Goal: Register for event/course

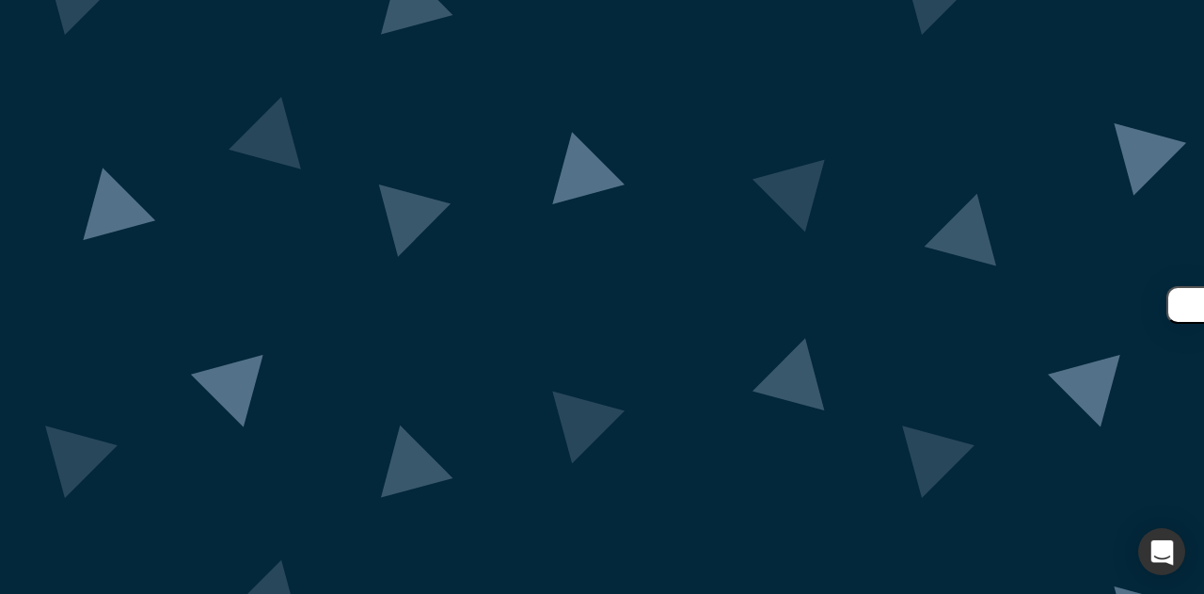
scroll to position [190, 0]
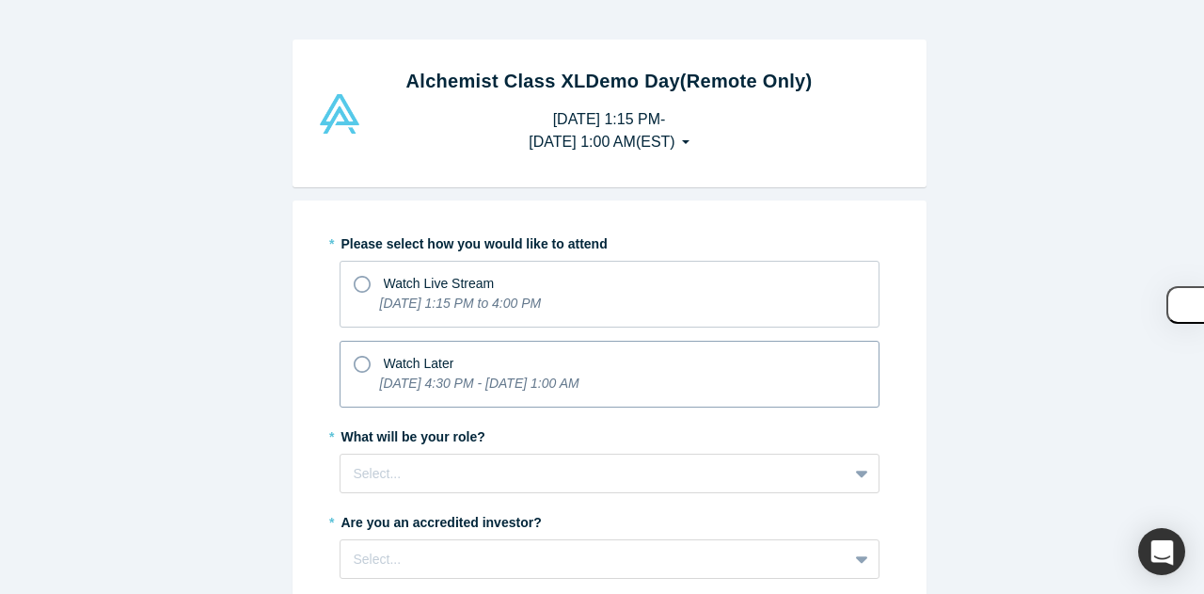
click at [401, 379] on icon "[DATE] 4:30 PM - [DATE] 1:00 AM" at bounding box center [479, 382] width 199 height 15
click at [0, 0] on input "Watch Later [DATE] 4:30 PM - [DATE] 1:00 AM" at bounding box center [0, 0] width 0 height 0
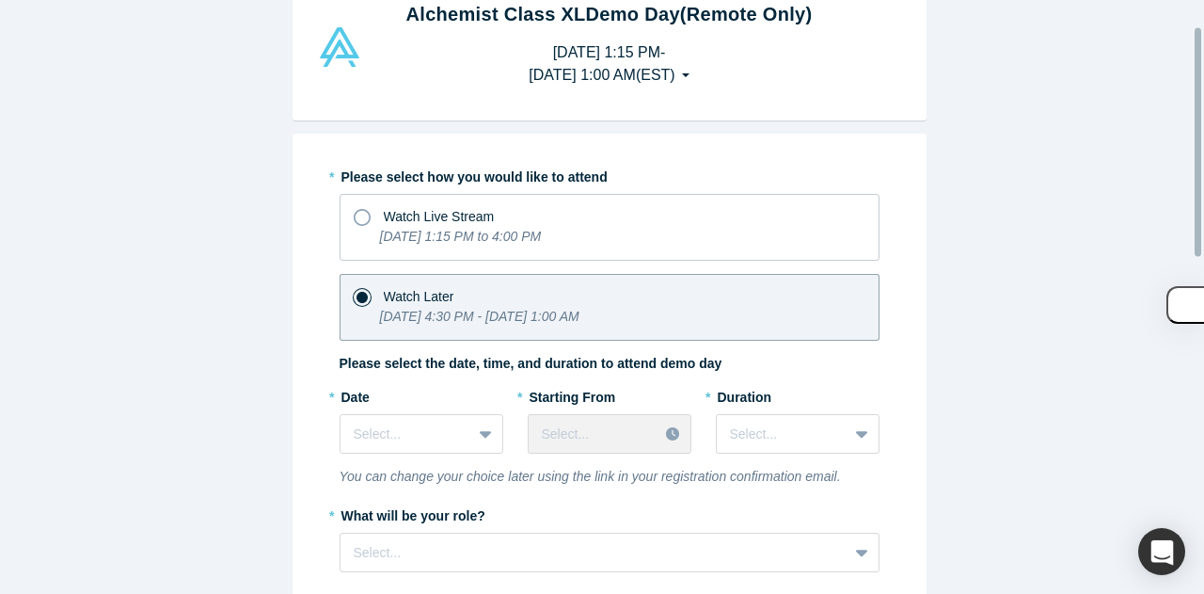
scroll to position [68, 0]
click at [437, 429] on div "Select..." at bounding box center [422, 433] width 164 height 40
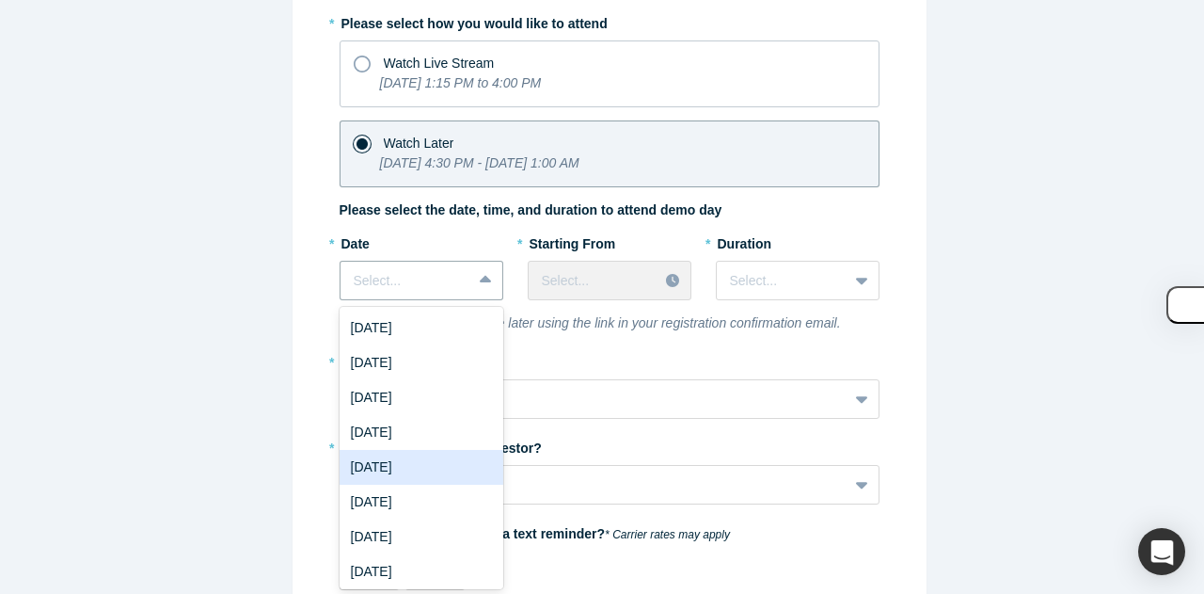
click at [389, 468] on div "[DATE]" at bounding box center [422, 467] width 164 height 35
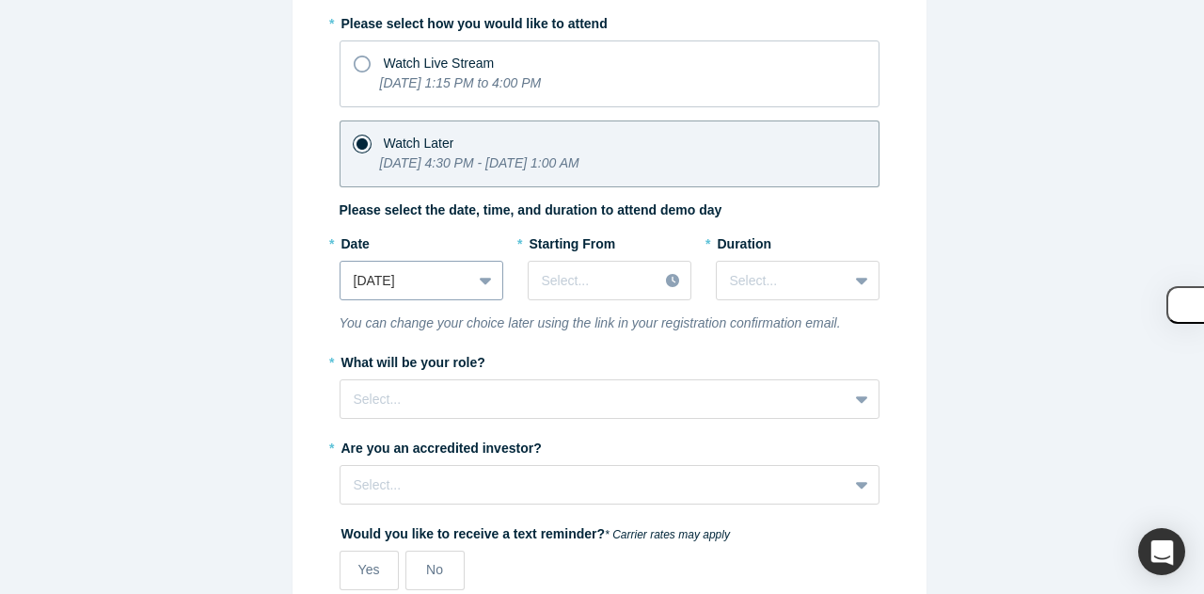
click at [472, 278] on div at bounding box center [487, 280] width 30 height 34
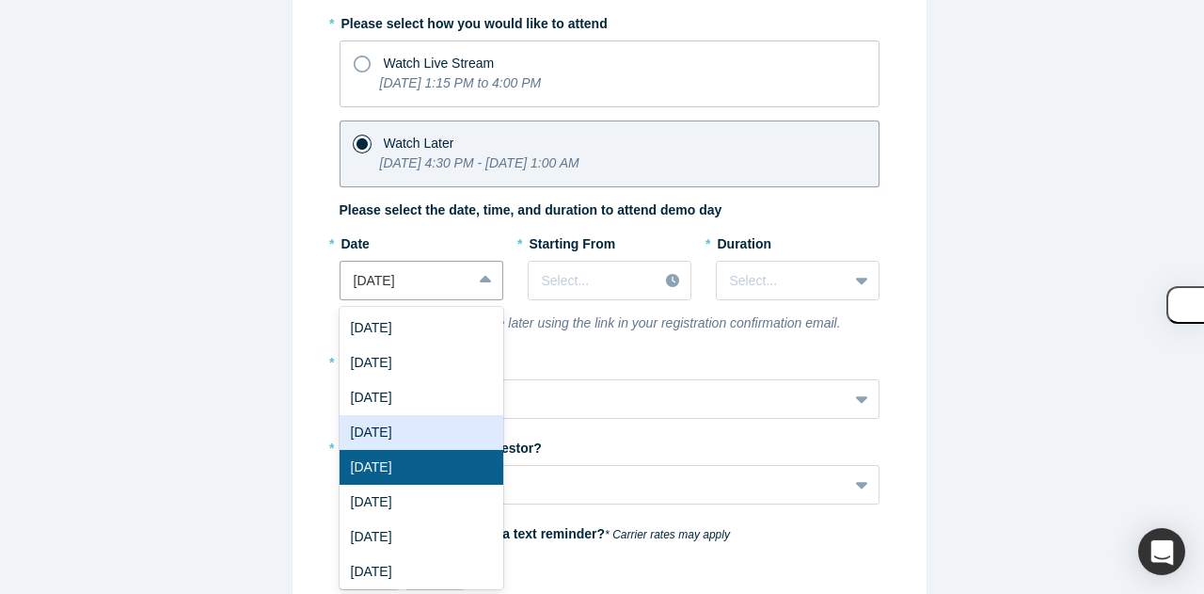
click at [420, 435] on div "[DATE]" at bounding box center [422, 432] width 164 height 35
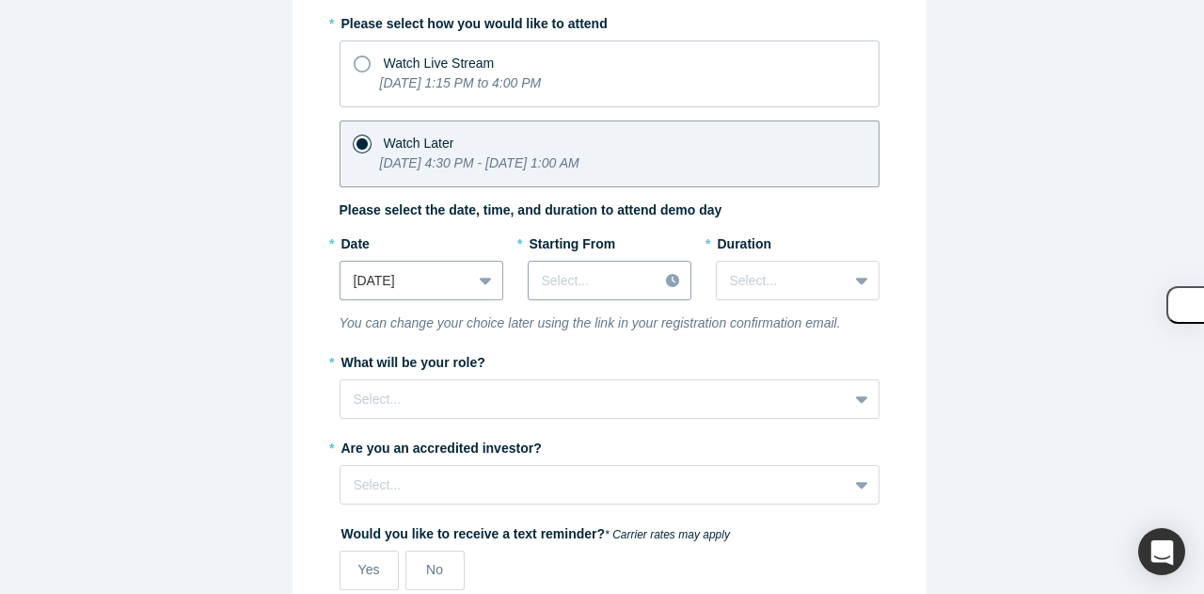
click at [581, 271] on div at bounding box center [593, 281] width 103 height 24
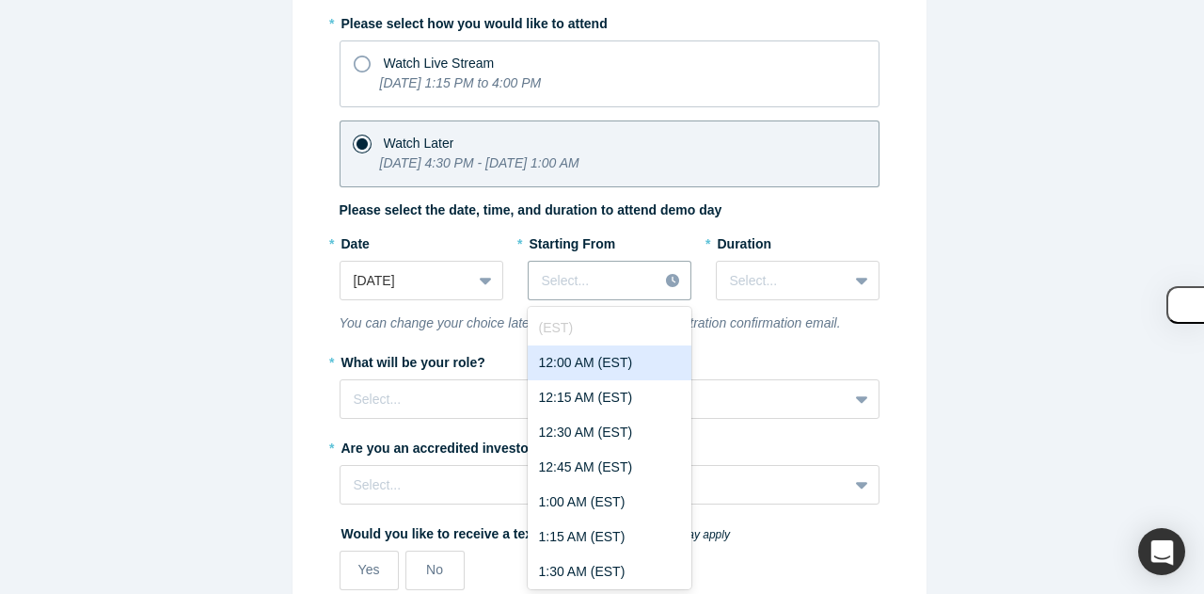
click at [585, 364] on div "12:00 AM (EST)" at bounding box center [610, 362] width 164 height 35
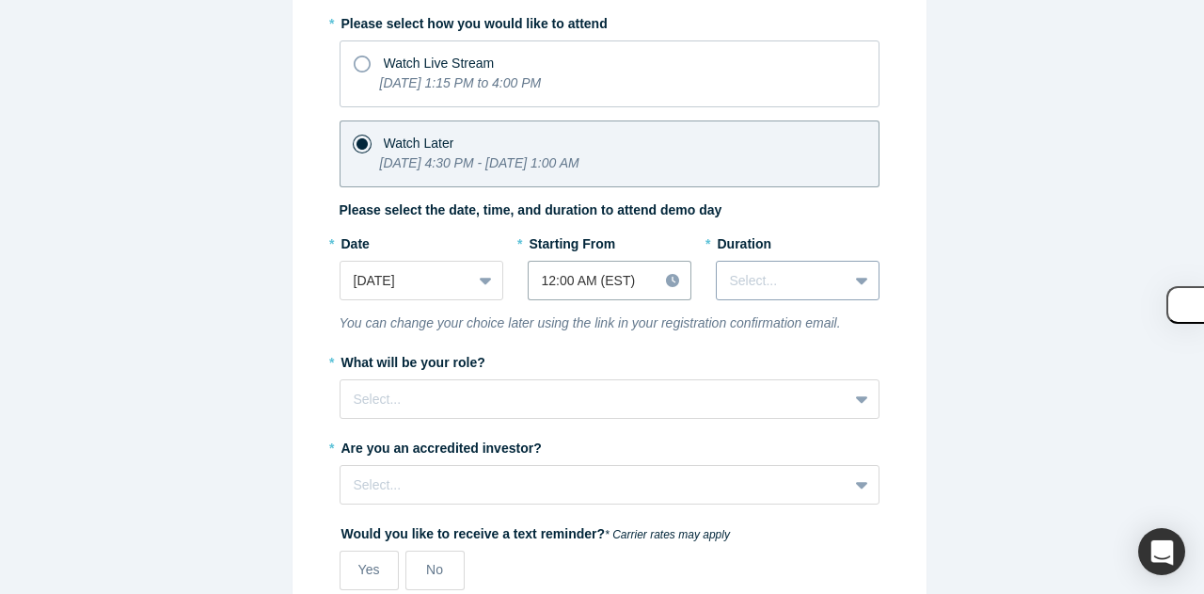
click at [779, 296] on div "Select..." at bounding box center [798, 281] width 164 height 40
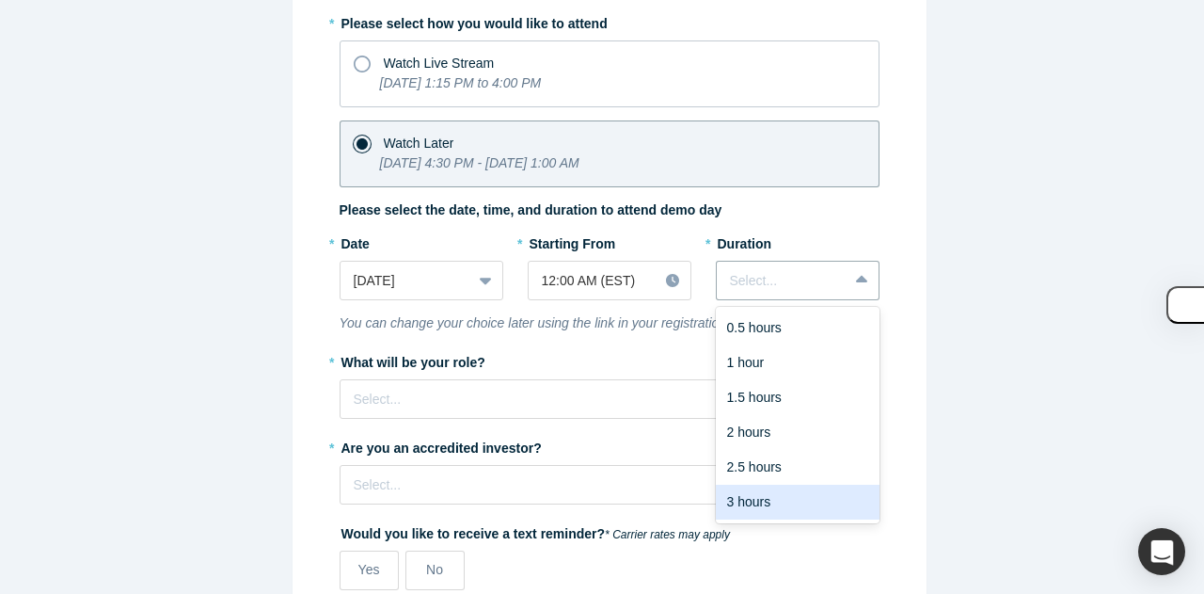
click at [738, 495] on div "3 hours" at bounding box center [798, 501] width 164 height 35
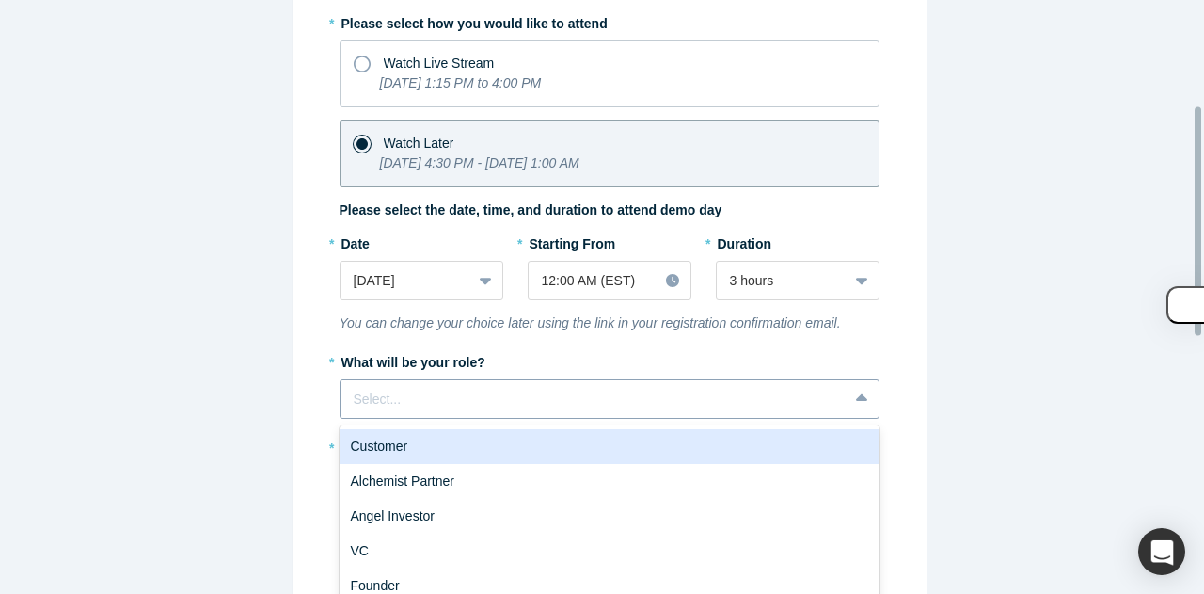
click at [503, 392] on div "6 results available. Use Up and Down to choose options, press Enter to select t…" at bounding box center [610, 399] width 540 height 40
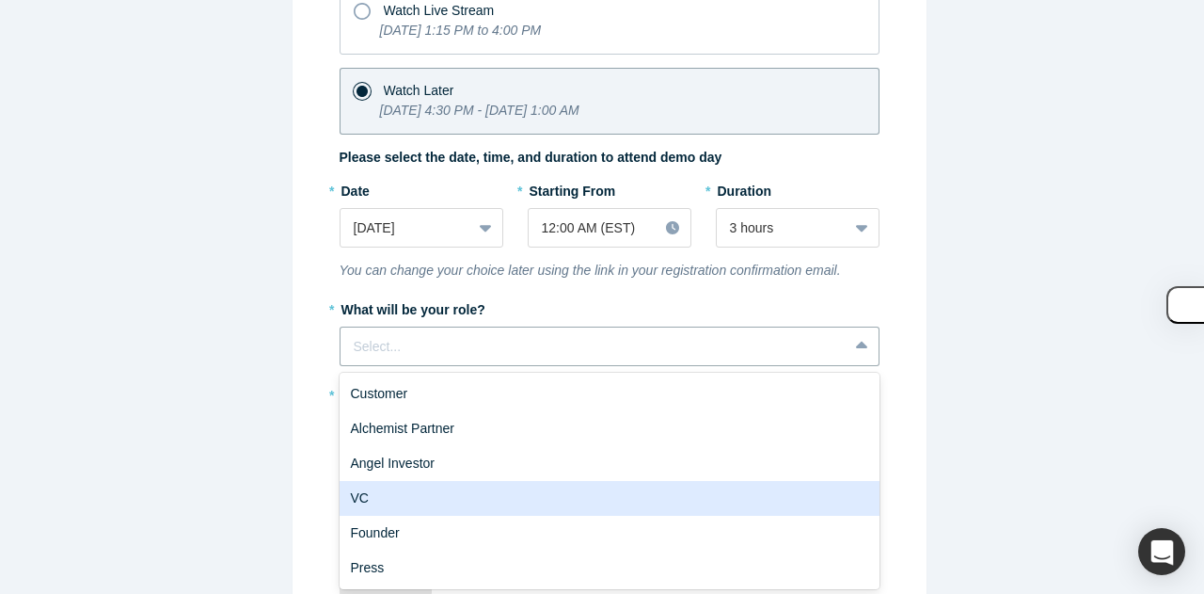
click at [444, 497] on div "VC" at bounding box center [610, 498] width 540 height 35
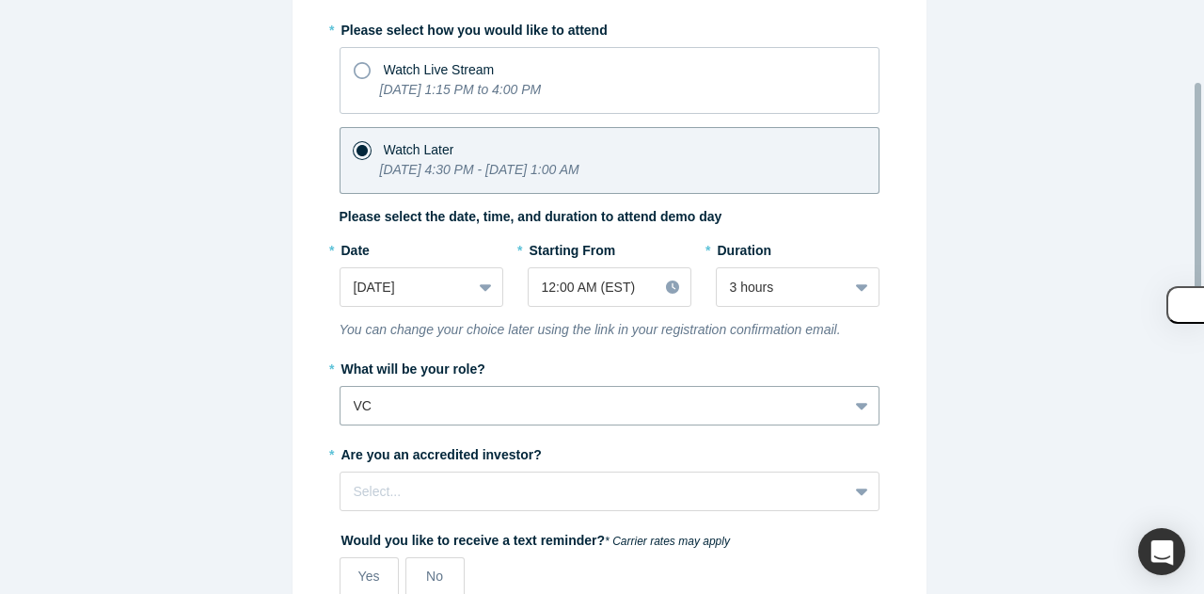
scroll to position [211, 0]
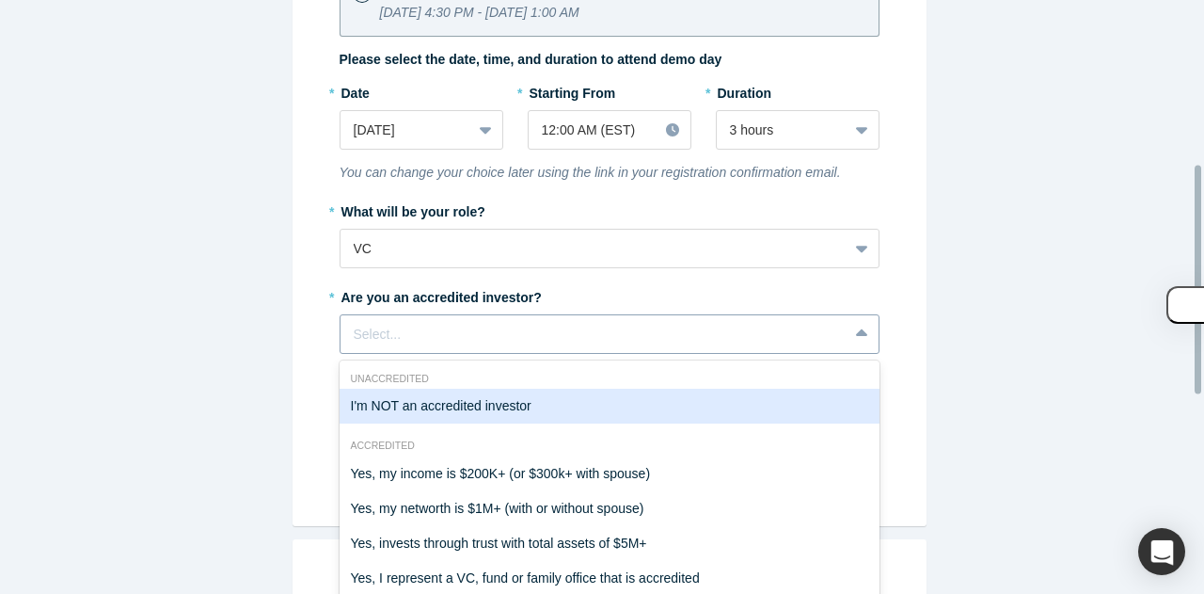
click at [414, 331] on div "7 results available. Use Up and Down to choose options, press Enter to select t…" at bounding box center [610, 334] width 540 height 40
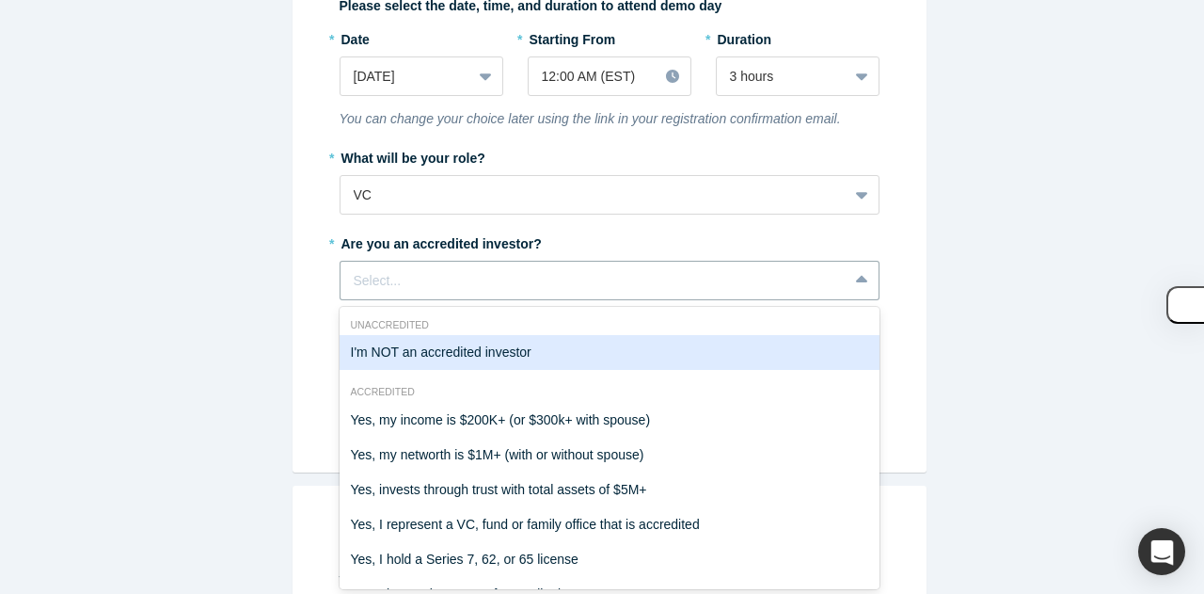
click at [458, 360] on div "I'm NOT an accredited investor" at bounding box center [610, 352] width 540 height 35
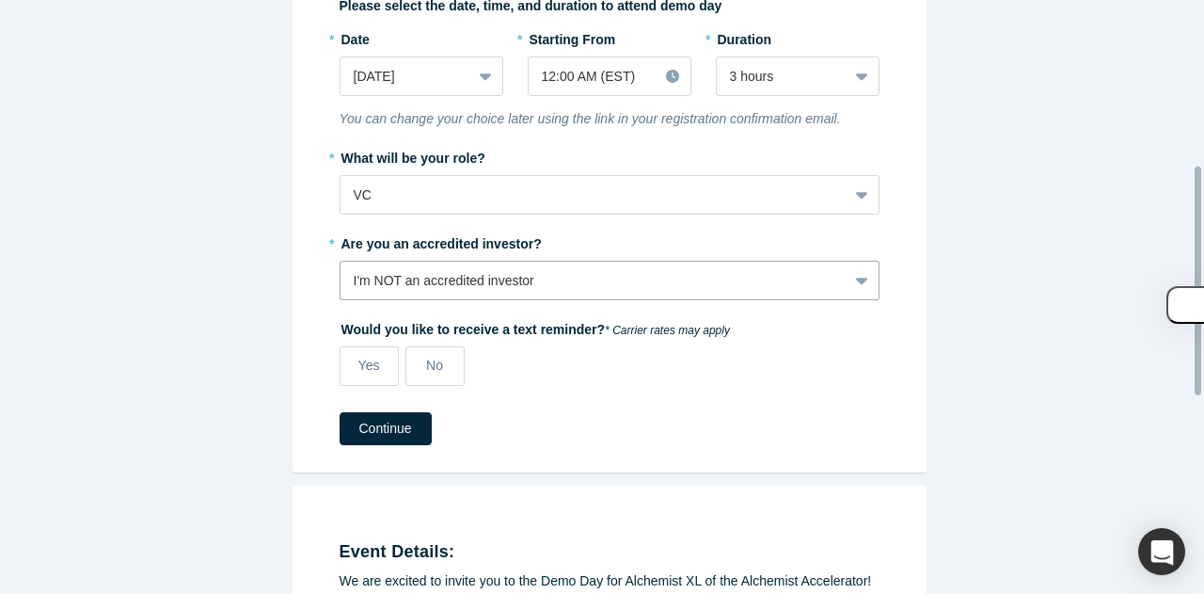
scroll to position [458, 0]
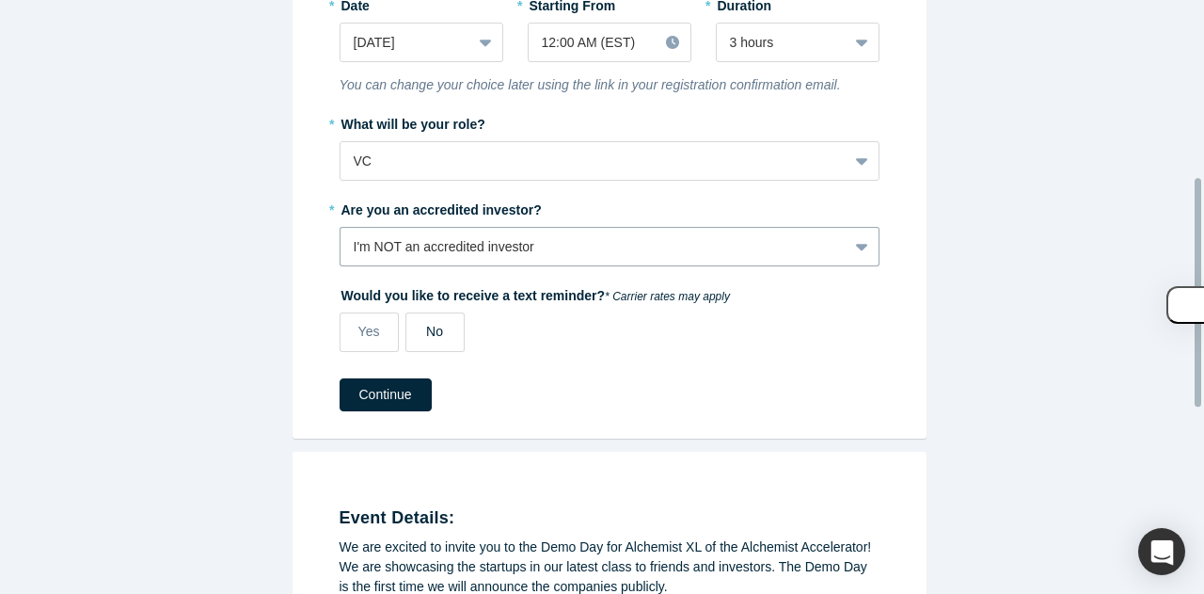
click at [430, 324] on span "No" at bounding box center [434, 331] width 17 height 15
click at [0, 0] on input "No" at bounding box center [0, 0] width 0 height 0
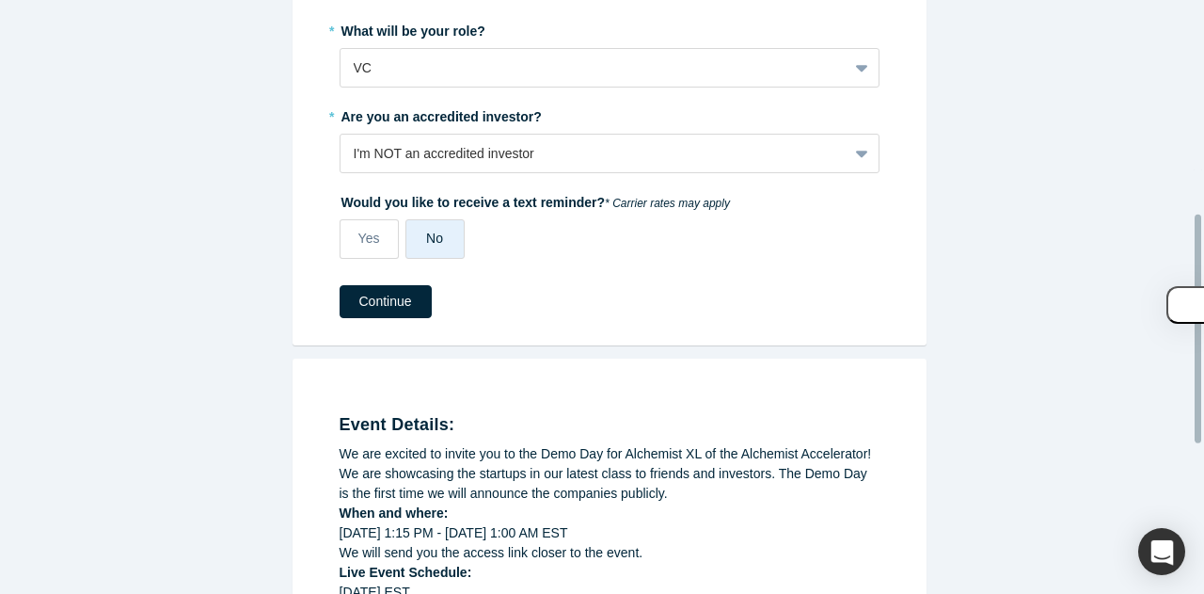
scroll to position [552, 0]
click at [374, 292] on button "Continue" at bounding box center [386, 300] width 92 height 33
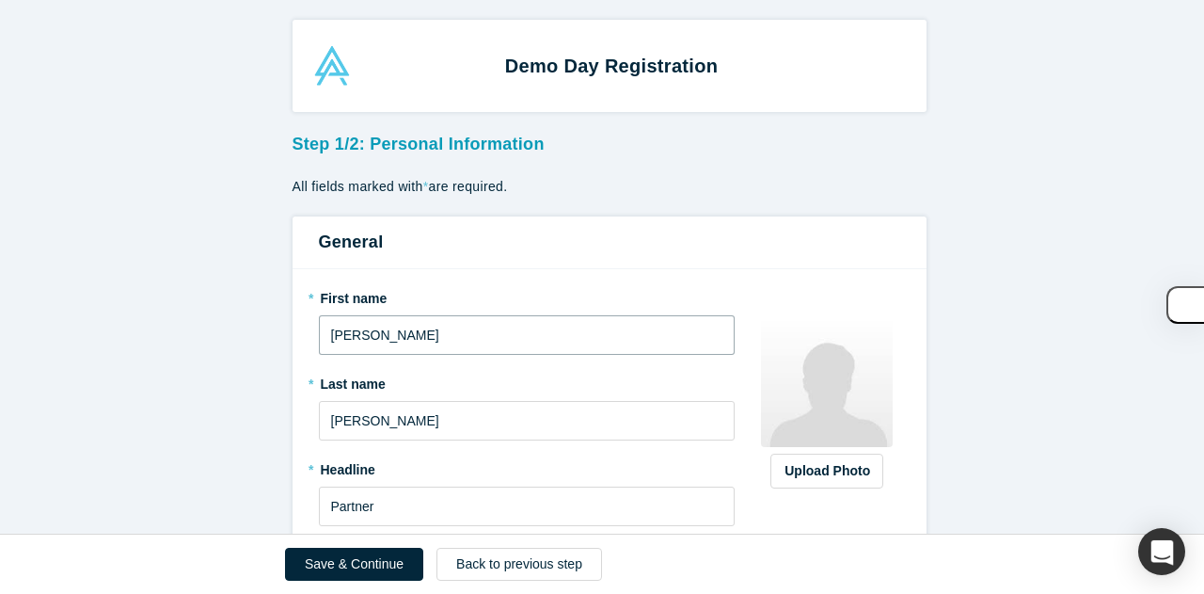
click at [356, 337] on input "[PERSON_NAME]" at bounding box center [527, 335] width 417 height 40
drag, startPoint x: 374, startPoint y: 331, endPoint x: 286, endPoint y: 337, distance: 88.6
type input "[PERSON_NAME]"
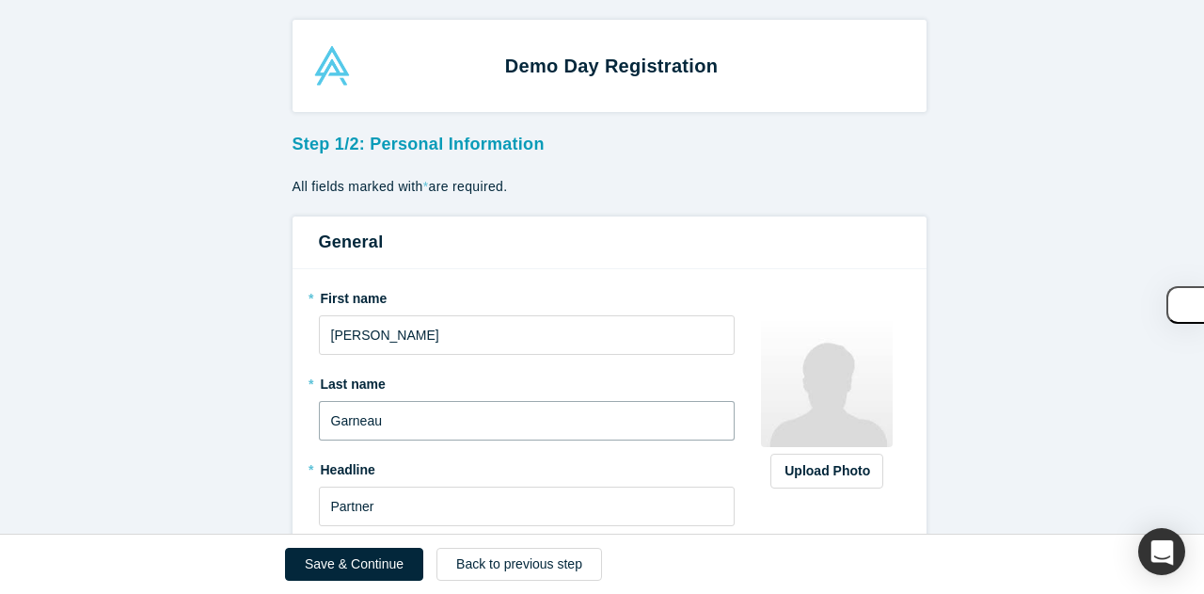
type input "Garneau"
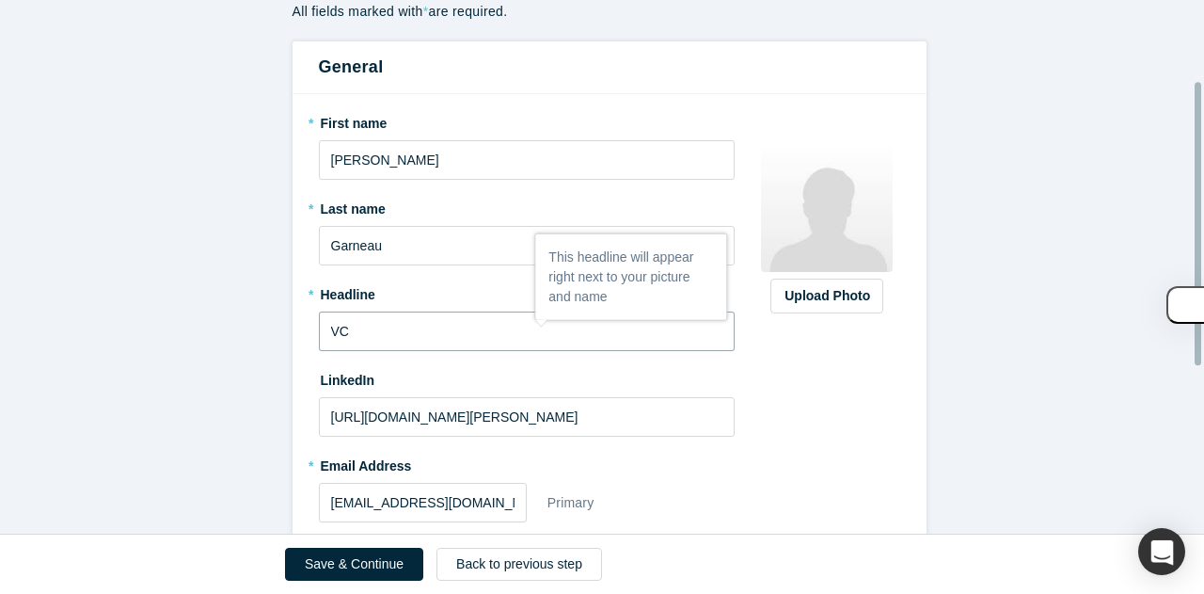
scroll to position [177, 0]
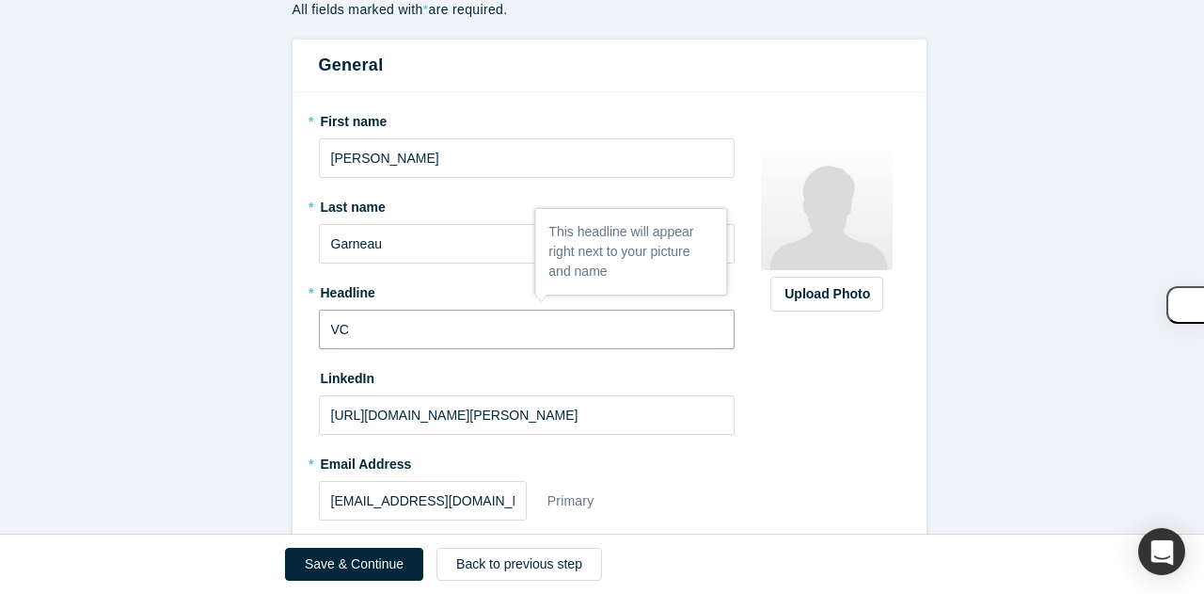
type input "VC"
click at [416, 413] on input "[URL][DOMAIN_NAME][PERSON_NAME]" at bounding box center [527, 415] width 417 height 40
paste input "[DOMAIN_NAME][URL]"
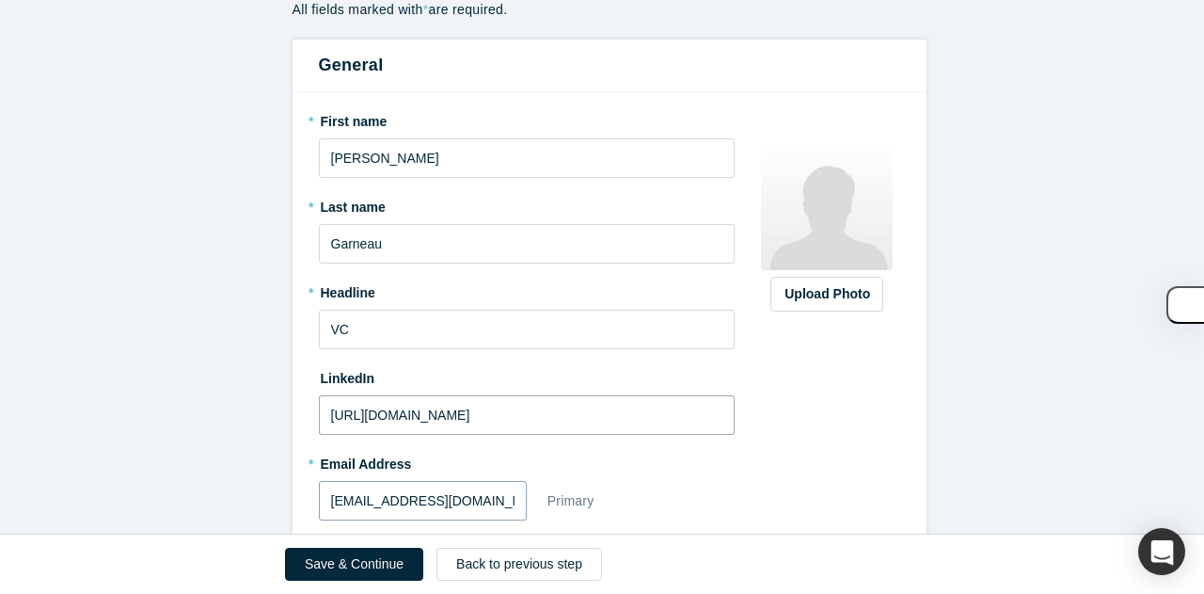
type input "[URL][DOMAIN_NAME]"
click at [377, 498] on input "[EMAIL_ADDRESS][DOMAIN_NAME]" at bounding box center [423, 501] width 208 height 40
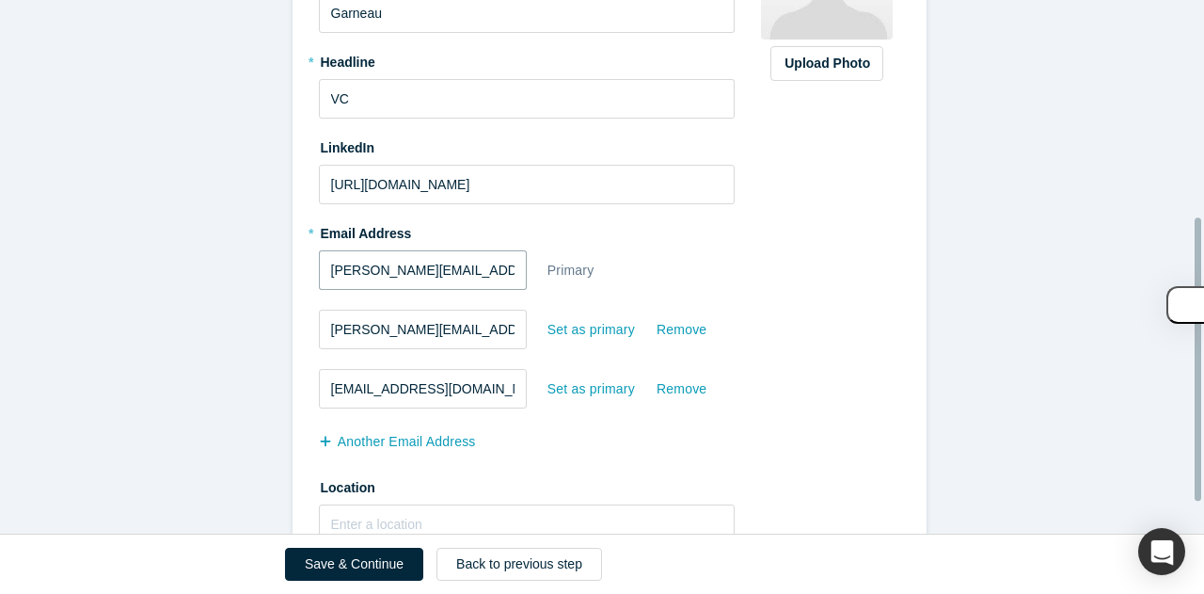
scroll to position [408, 0]
type input "[PERSON_NAME][EMAIL_ADDRESS][DOMAIN_NAME]"
click at [666, 329] on div "Remove" at bounding box center [682, 328] width 52 height 33
click at [0, 0] on input "Remove" at bounding box center [0, 0] width 0 height 0
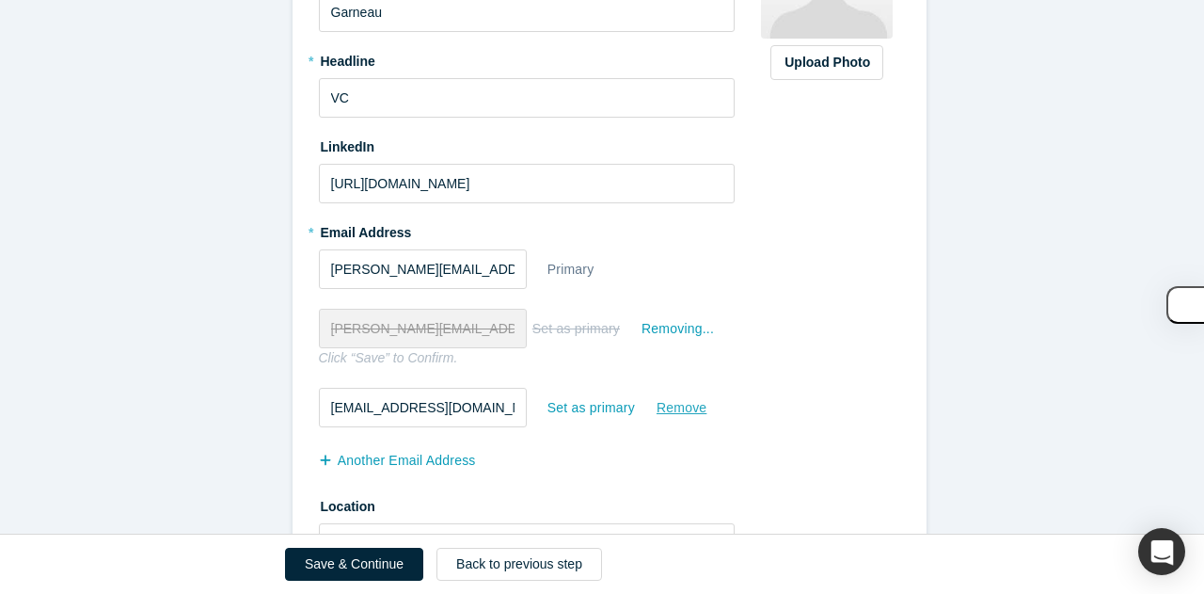
click at [666, 404] on div "Remove" at bounding box center [682, 407] width 52 height 33
click at [0, 0] on input "Remove" at bounding box center [0, 0] width 0 height 0
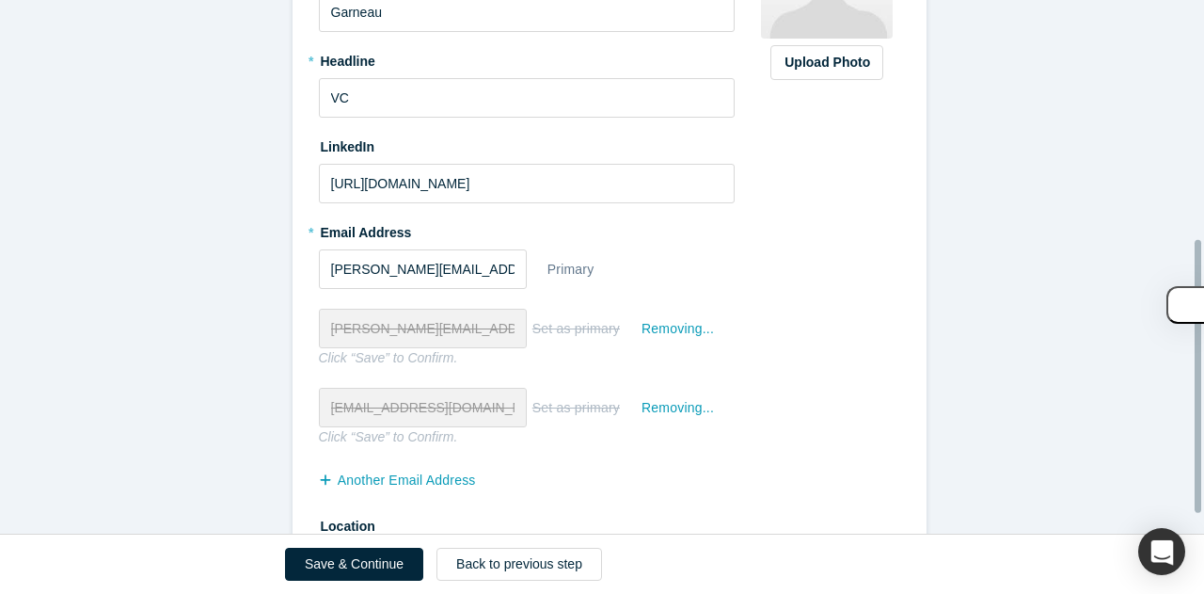
scroll to position [508, 0]
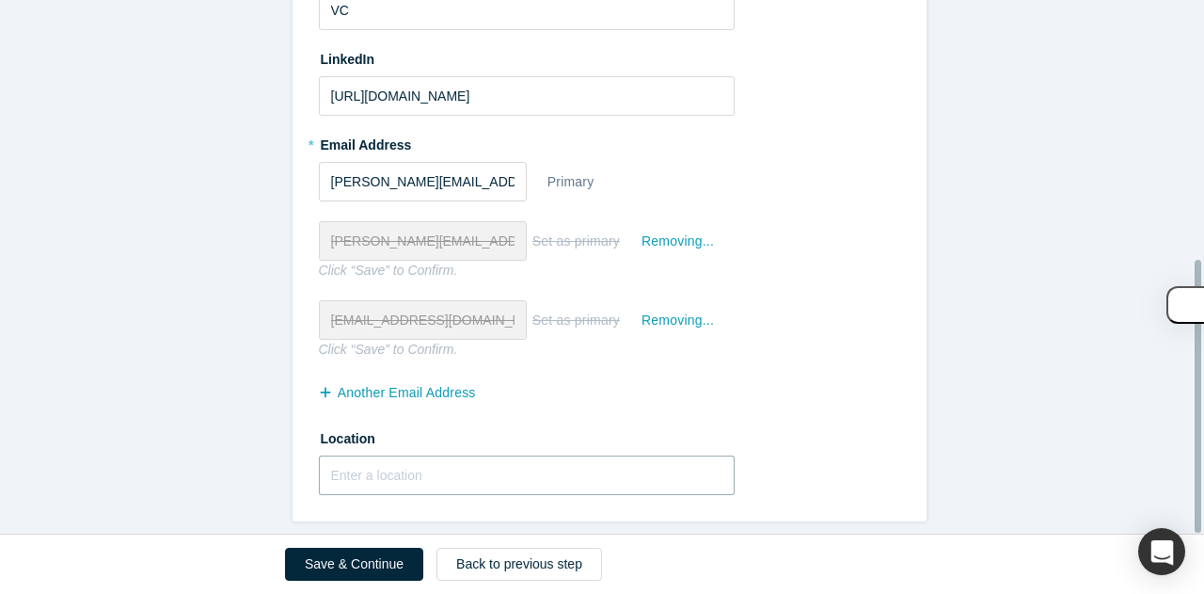
click at [422, 455] on input "text" at bounding box center [527, 475] width 417 height 40
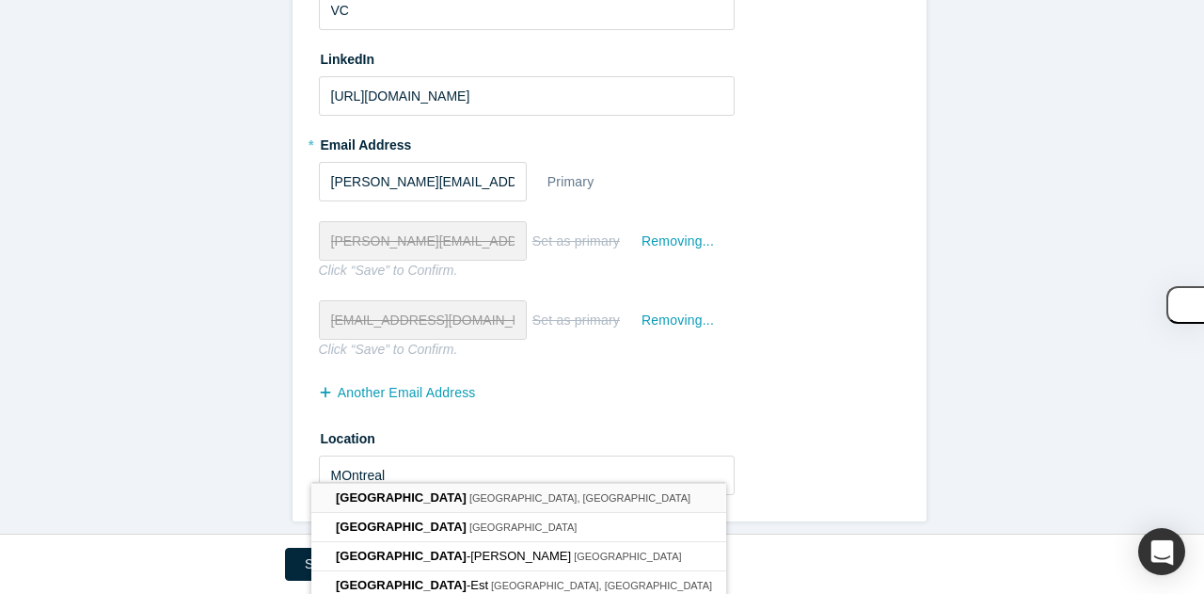
type input "[GEOGRAPHIC_DATA], [GEOGRAPHIC_DATA], [GEOGRAPHIC_DATA]"
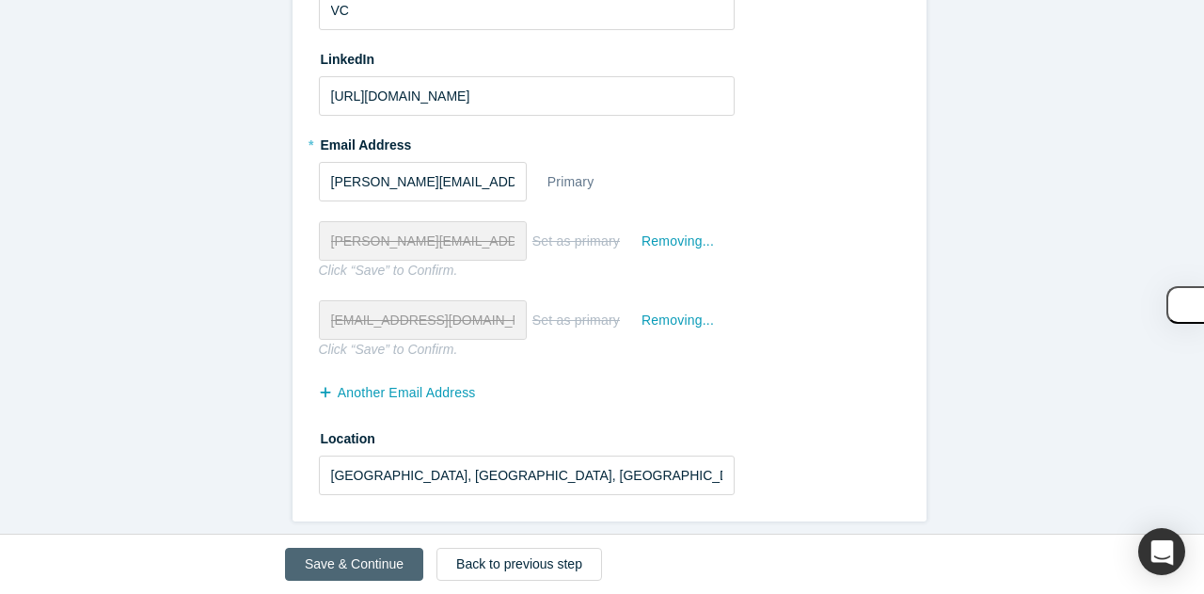
click at [374, 558] on button "Save & Continue" at bounding box center [354, 563] width 138 height 33
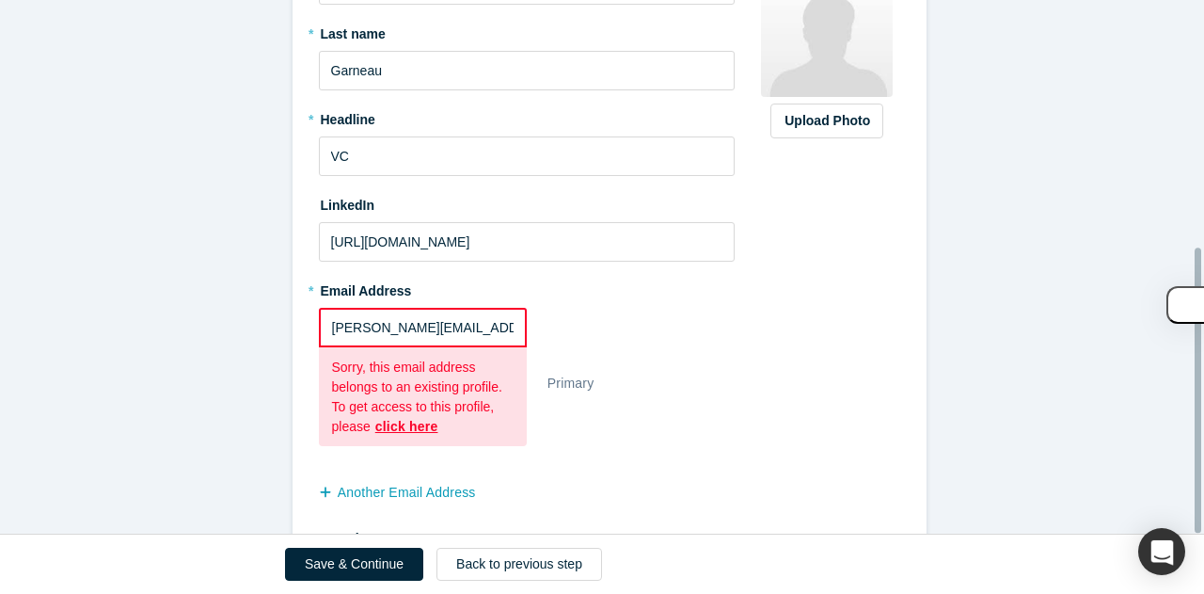
scroll to position [462, 0]
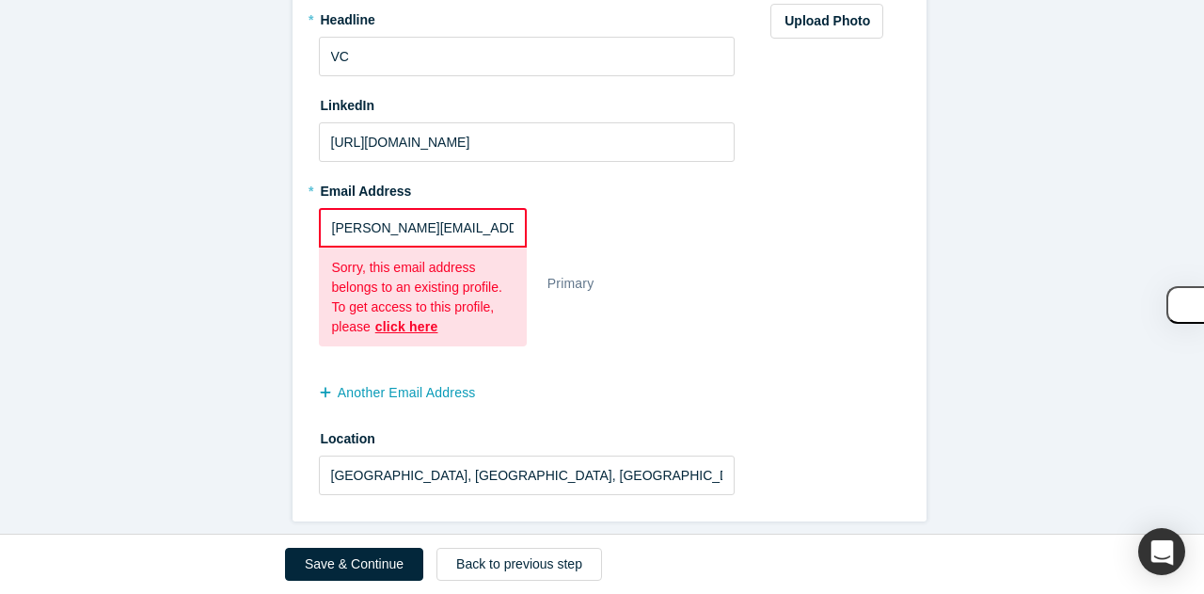
click at [420, 214] on input "[PERSON_NAME][EMAIL_ADDRESS][DOMAIN_NAME]" at bounding box center [423, 228] width 208 height 40
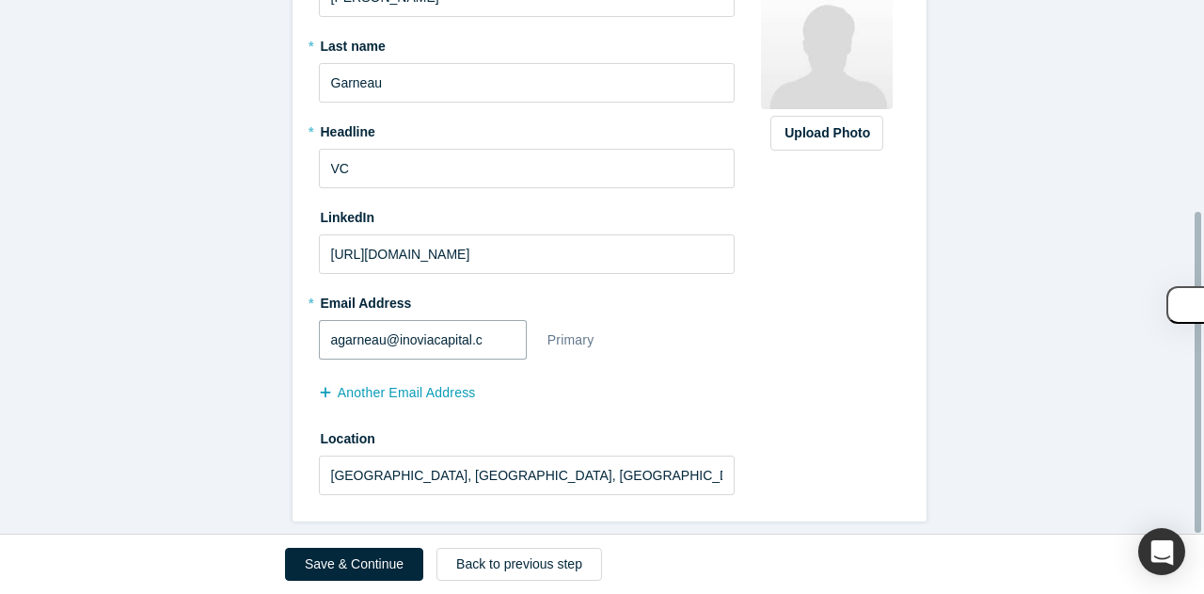
scroll to position [350, 0]
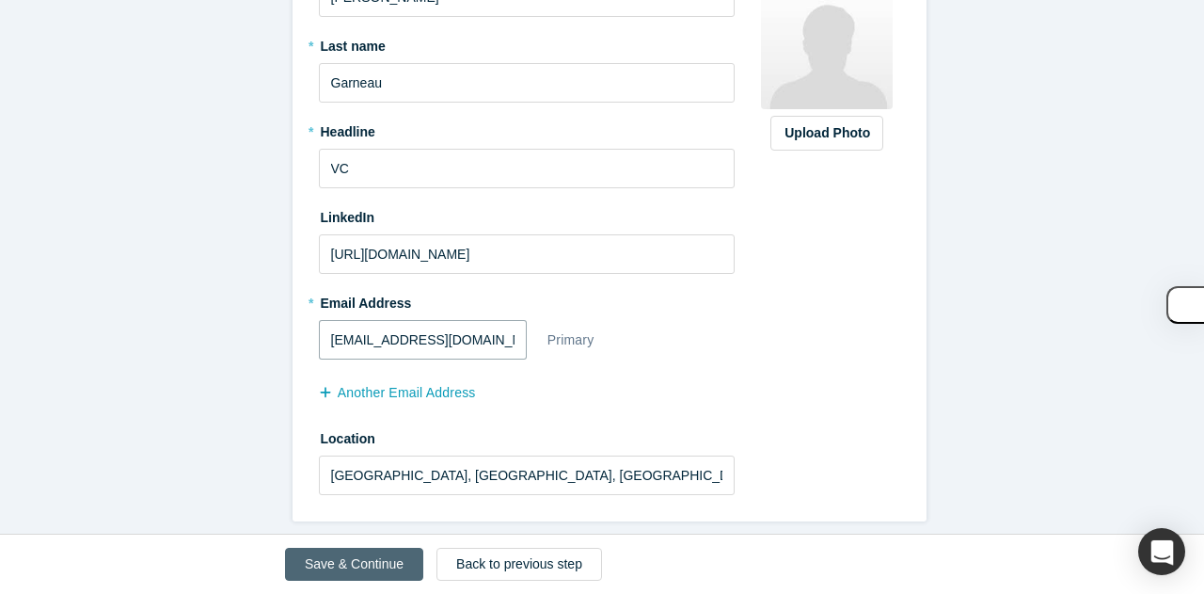
type input "[EMAIL_ADDRESS][DOMAIN_NAME]"
click at [356, 554] on button "Save & Continue" at bounding box center [354, 563] width 138 height 33
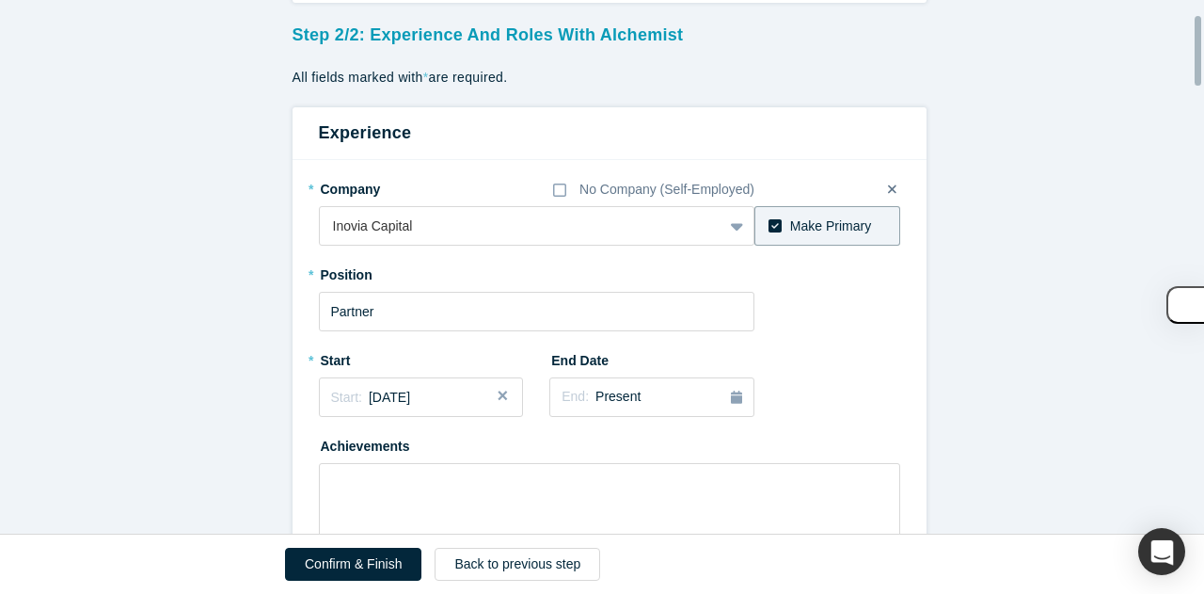
scroll to position [133, 0]
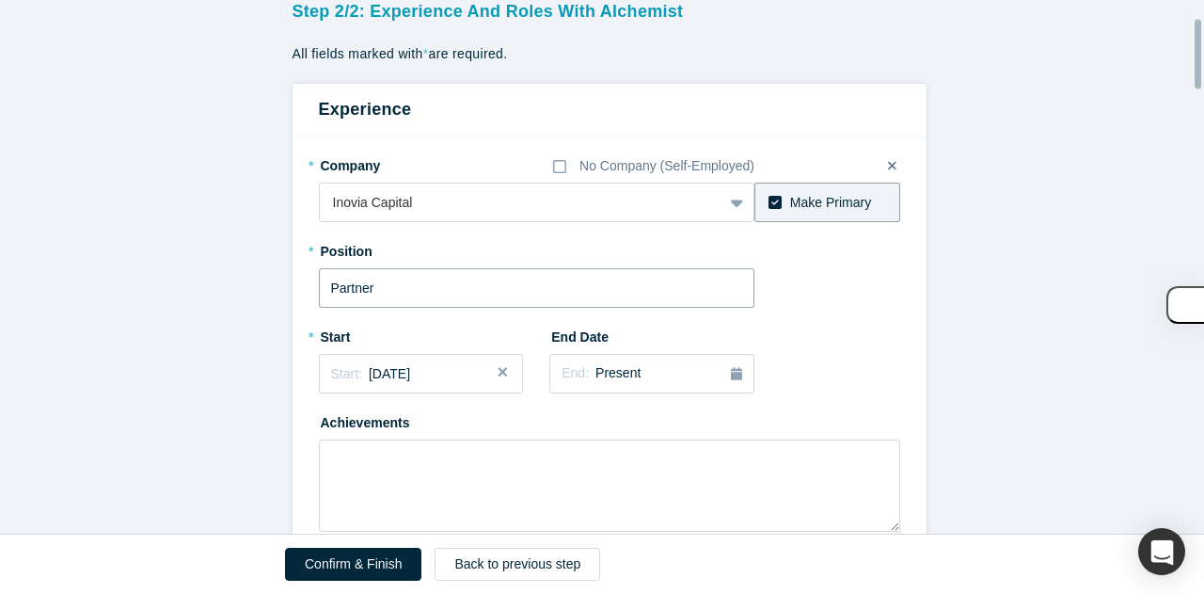
click at [344, 289] on input "Partner" at bounding box center [537, 288] width 436 height 40
type input "VC"
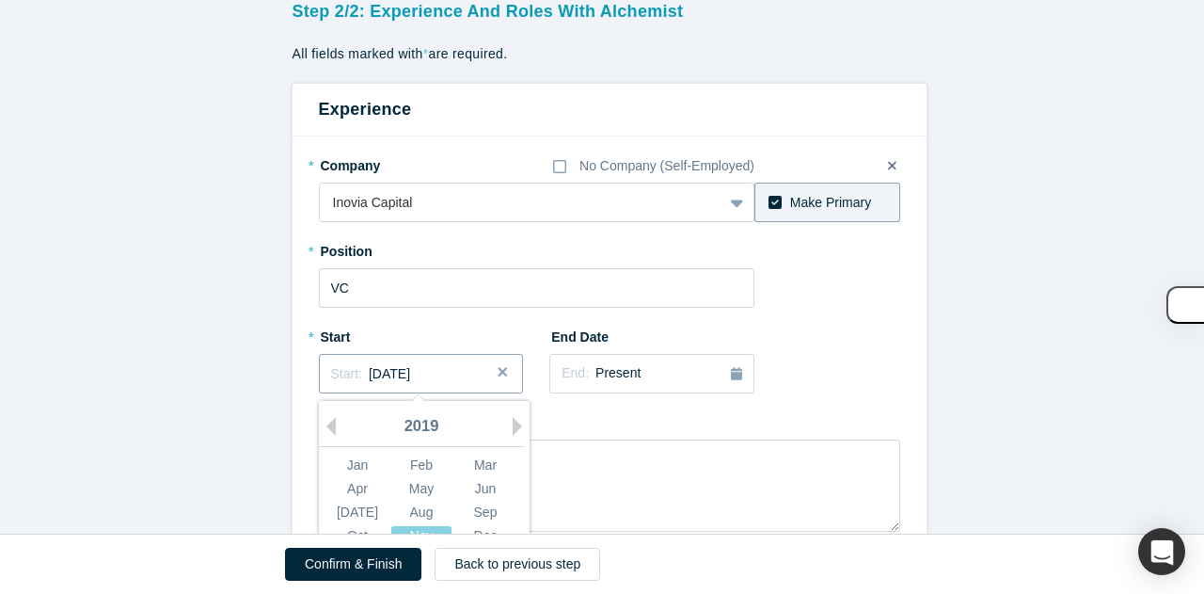
click at [405, 369] on span "[DATE]" at bounding box center [389, 373] width 41 height 15
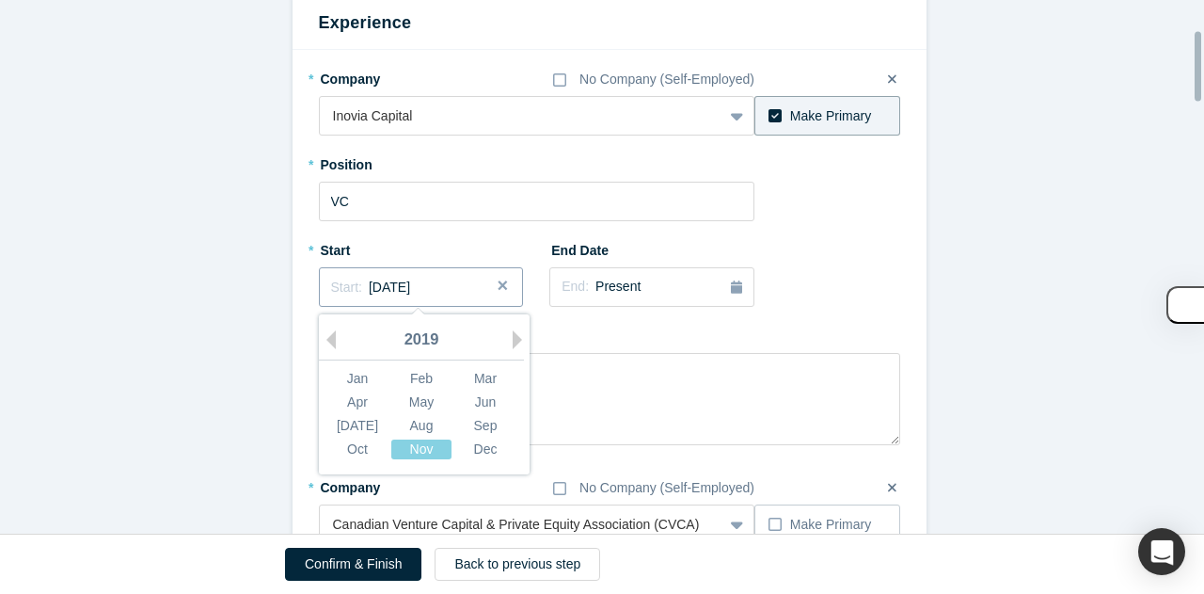
scroll to position [228, 0]
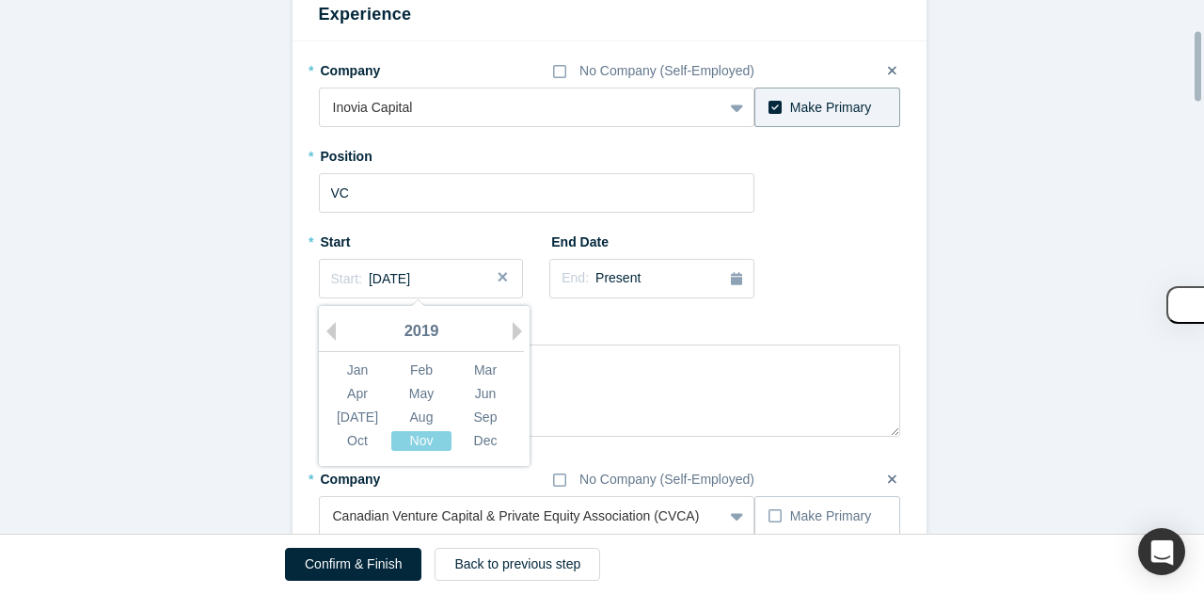
click at [503, 332] on div "2019" at bounding box center [421, 332] width 205 height 40
click at [514, 332] on button "Next Year" at bounding box center [522, 331] width 19 height 19
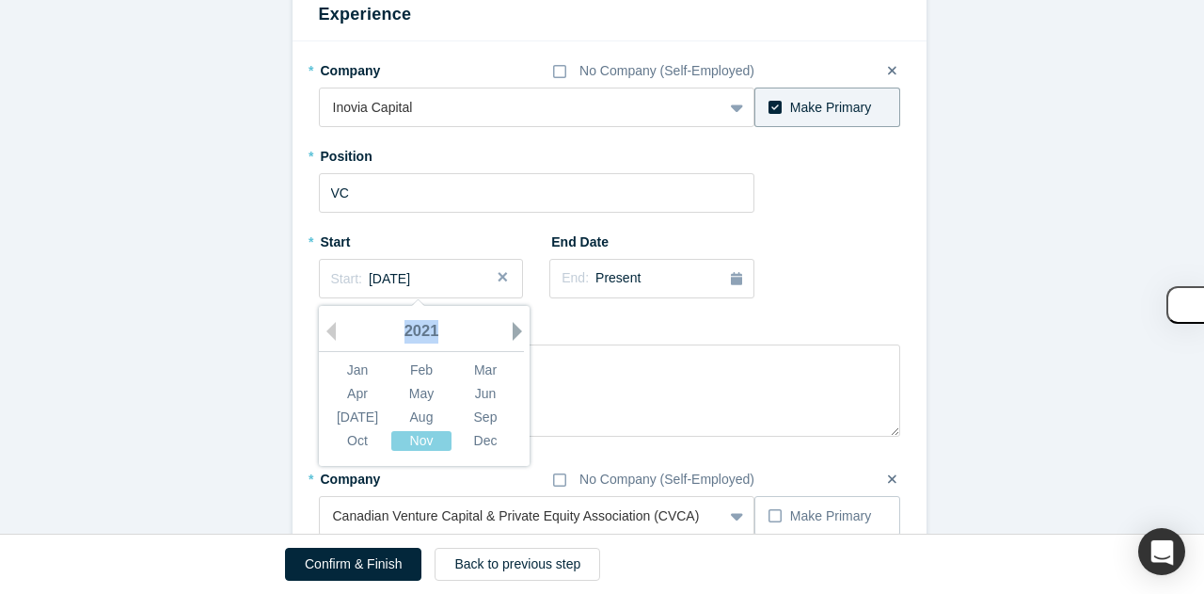
click at [514, 332] on button "Next Year" at bounding box center [522, 331] width 19 height 19
click at [324, 336] on button "Previous Year" at bounding box center [326, 331] width 19 height 19
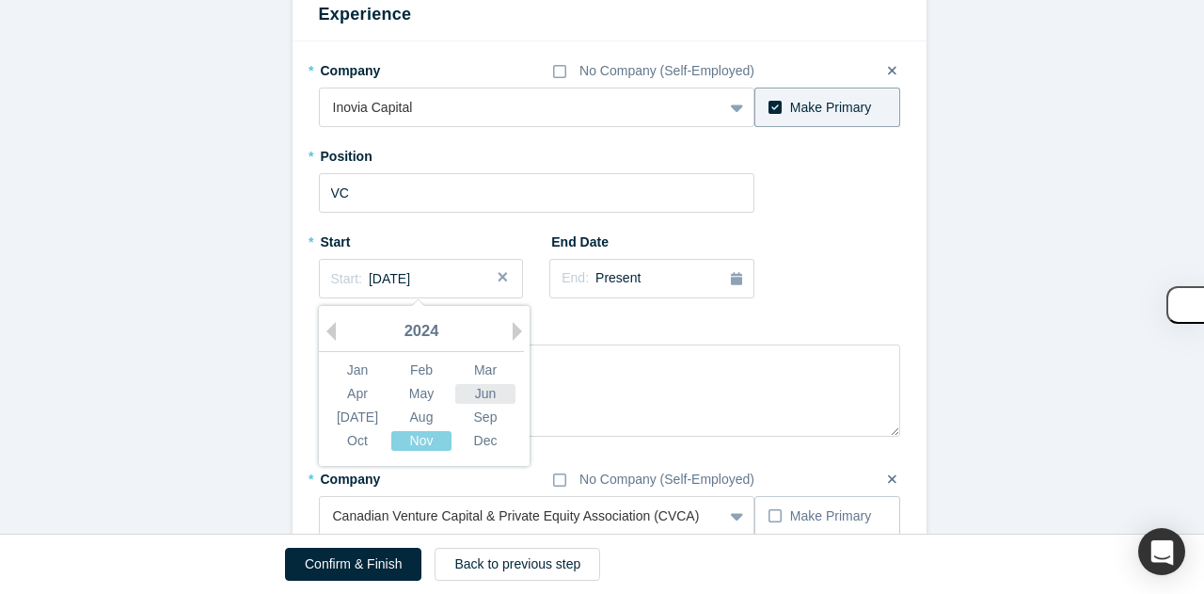
click at [478, 396] on div "Jun" at bounding box center [485, 394] width 60 height 20
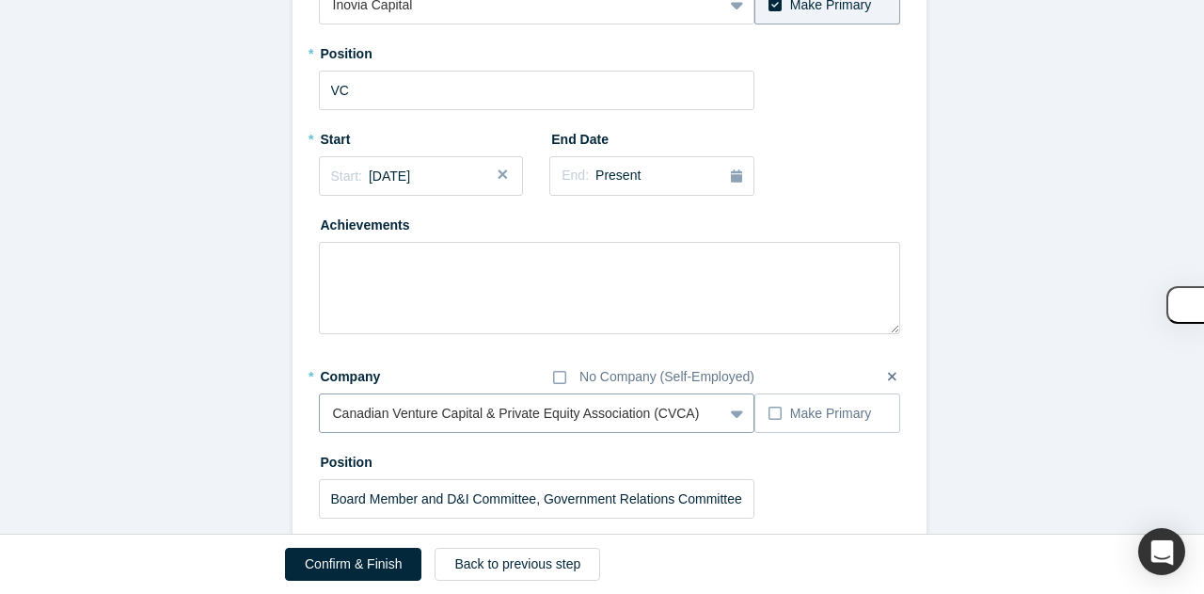
scroll to position [411, 0]
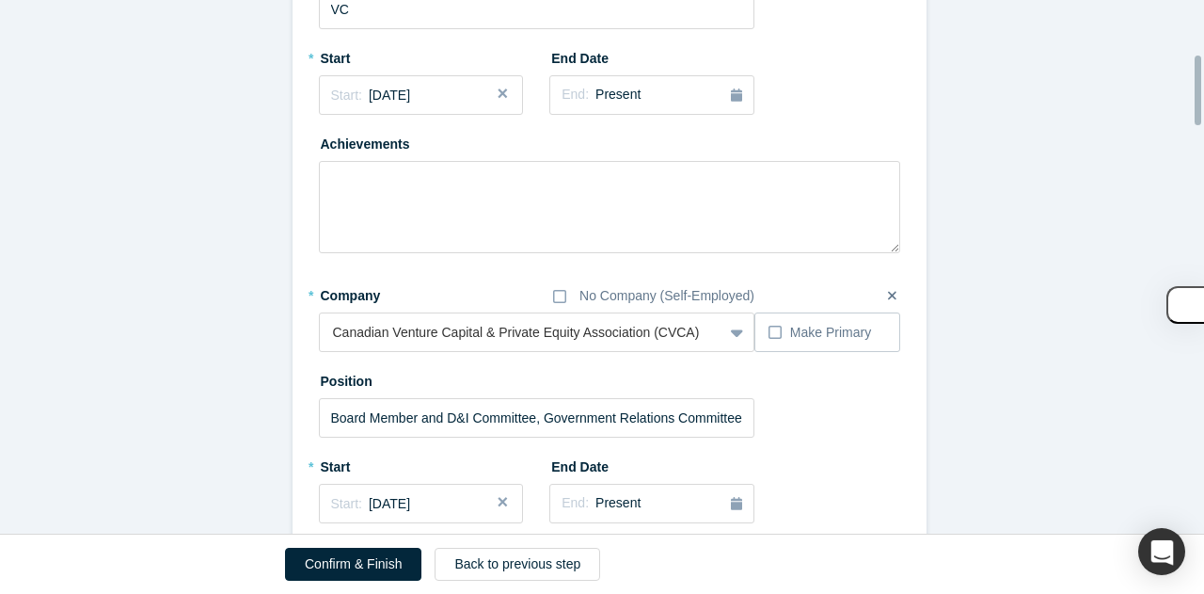
click at [888, 296] on icon at bounding box center [892, 295] width 8 height 8
click at [0, 0] on input "checkbox" at bounding box center [0, 0] width 0 height 0
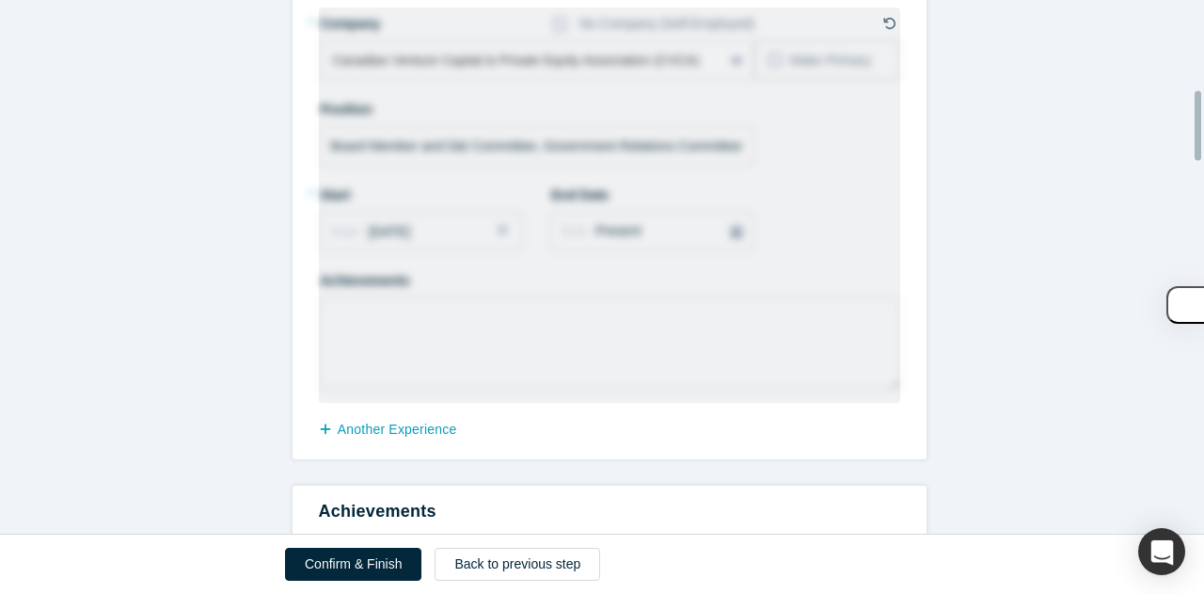
scroll to position [684, 0]
click at [495, 173] on fieldset "* Company No Company (Self-Employed) Canadian Venture Capital & Private Equity …" at bounding box center [609, 204] width 581 height 395
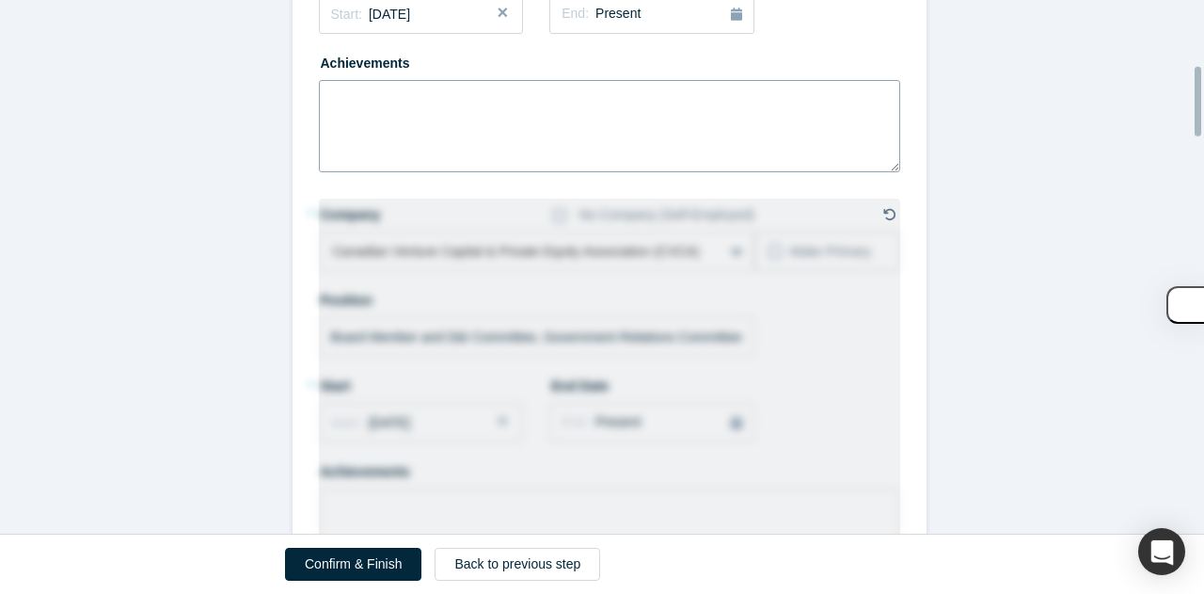
scroll to position [490, 0]
click at [886, 218] on icon at bounding box center [889, 216] width 13 height 13
click at [0, 0] on input "checkbox" at bounding box center [0, 0] width 0 height 0
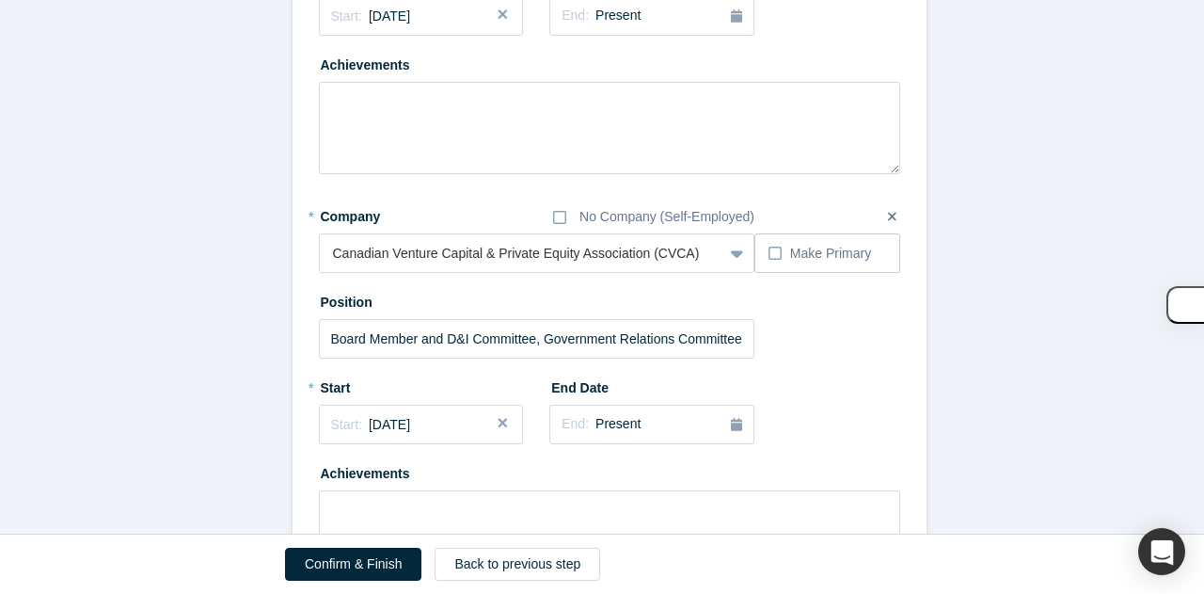
click at [888, 220] on label at bounding box center [892, 217] width 35 height 46
click at [0, 0] on input "checkbox" at bounding box center [0, 0] width 0 height 0
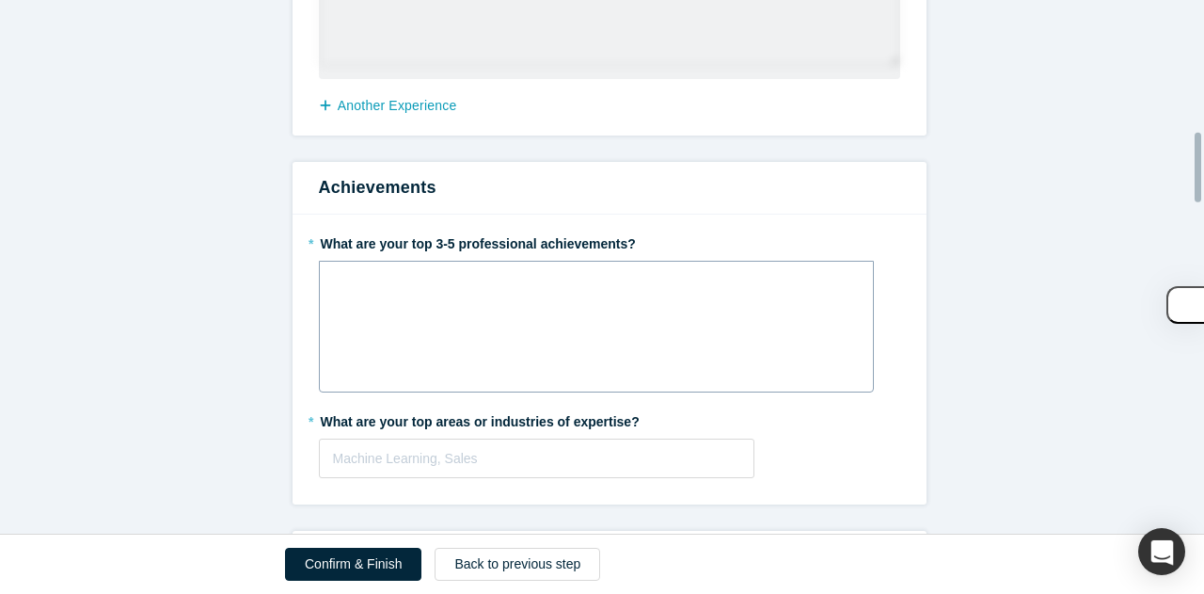
scroll to position [987, 0]
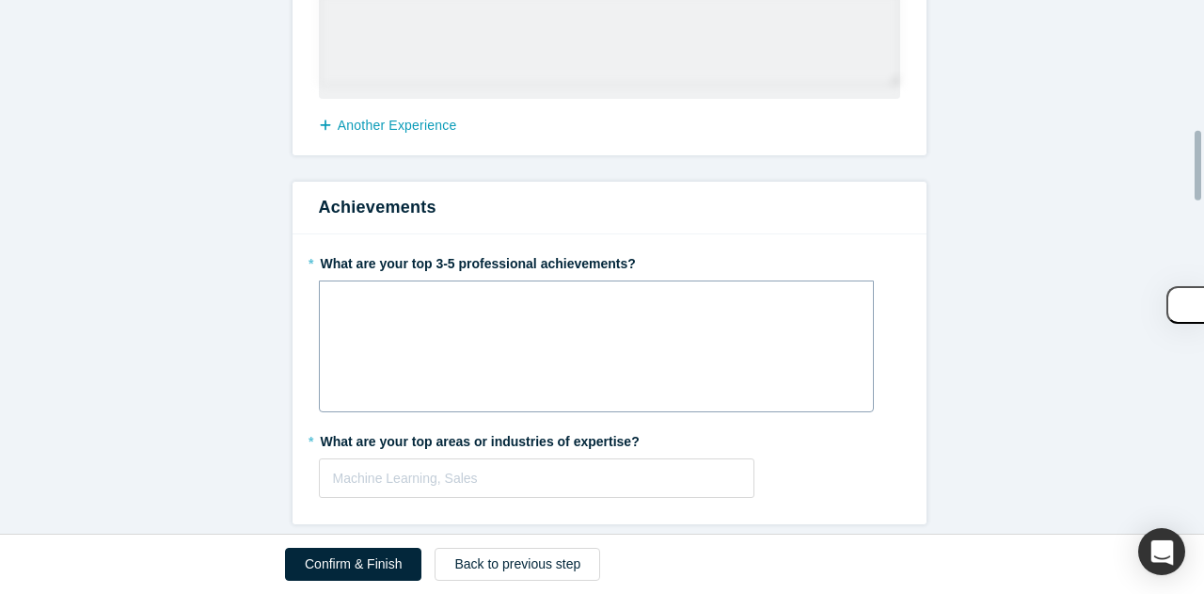
click at [380, 342] on div "rdw-wrapper" at bounding box center [596, 346] width 555 height 132
click at [380, 484] on div "Machine Learning, Sales" at bounding box center [537, 478] width 436 height 40
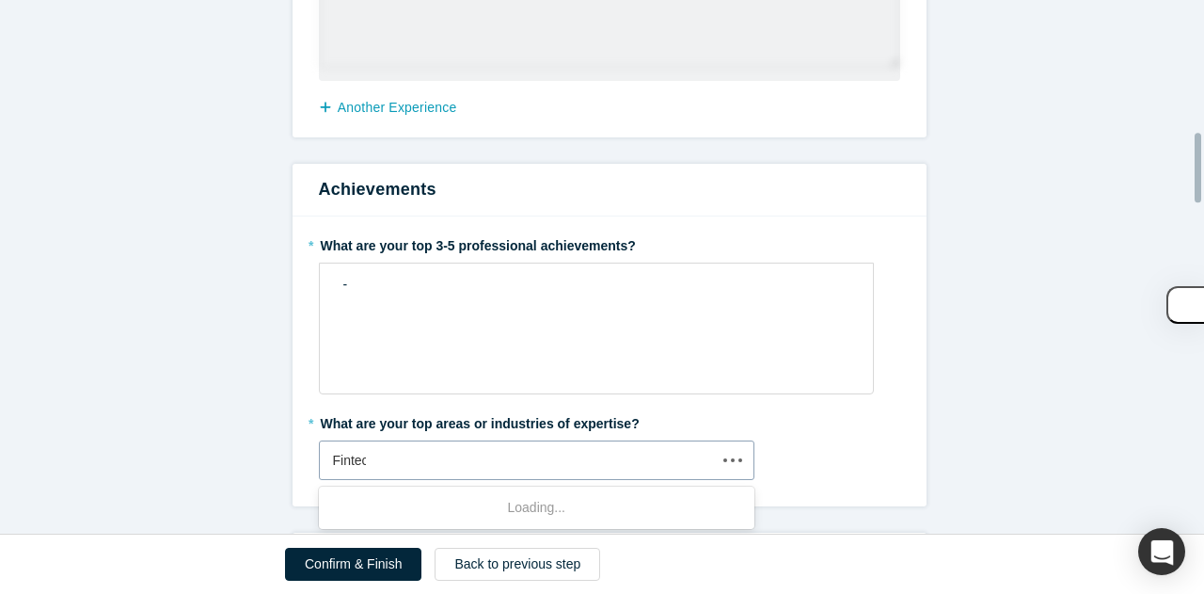
type input "Fintech"
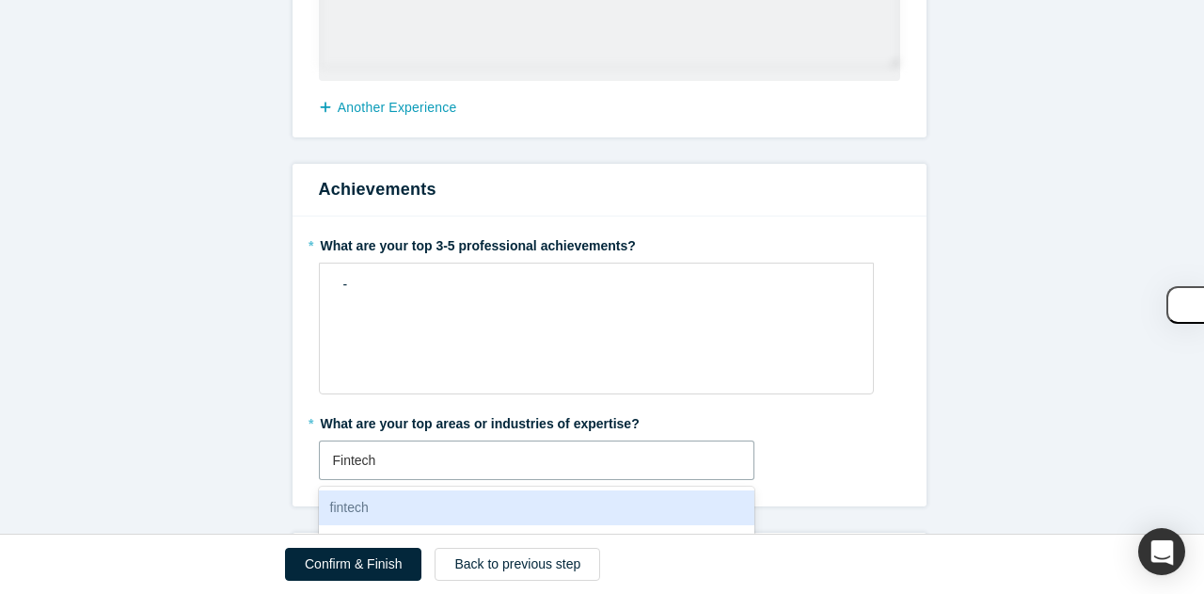
click at [381, 499] on div "fintech" at bounding box center [537, 507] width 436 height 35
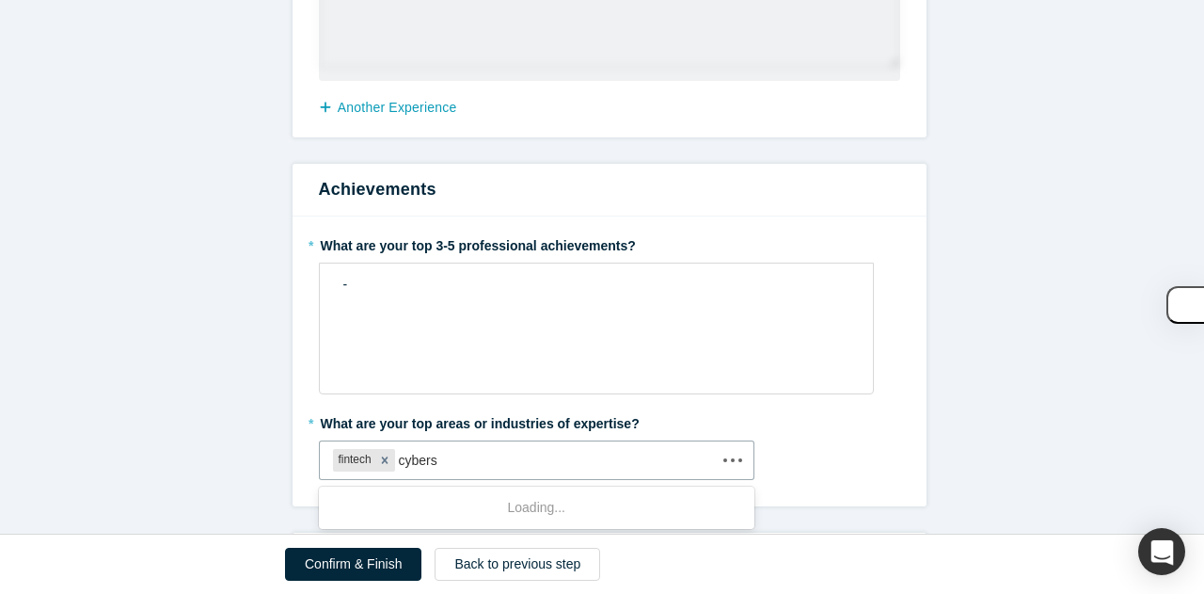
type input "cyber"
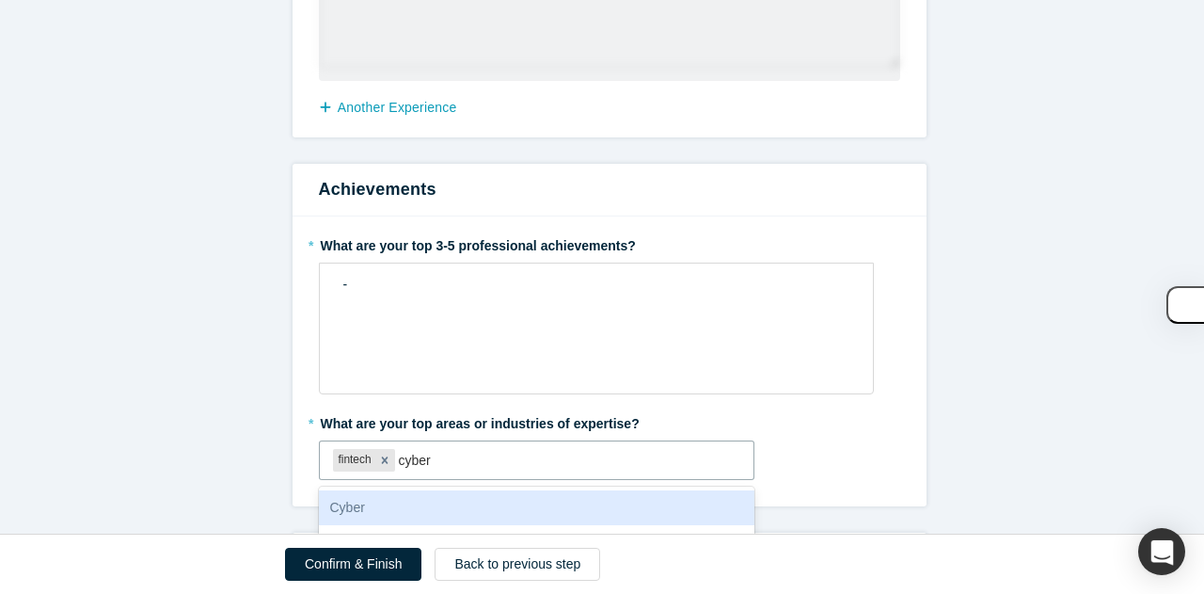
click at [393, 506] on div "Cyber" at bounding box center [537, 507] width 436 height 35
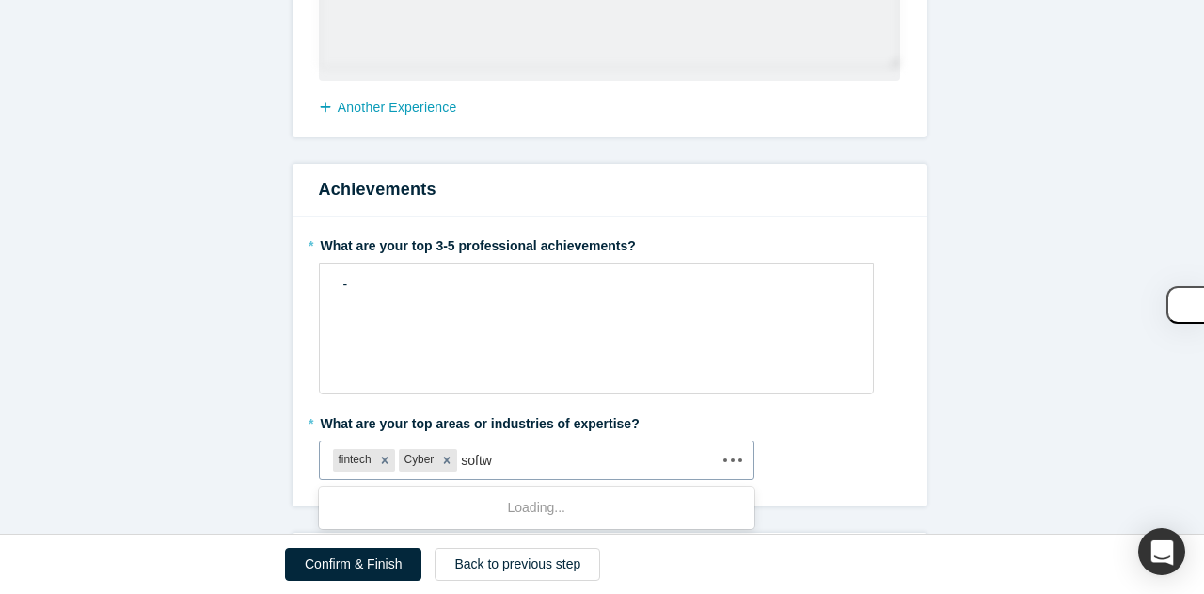
type input "softwa"
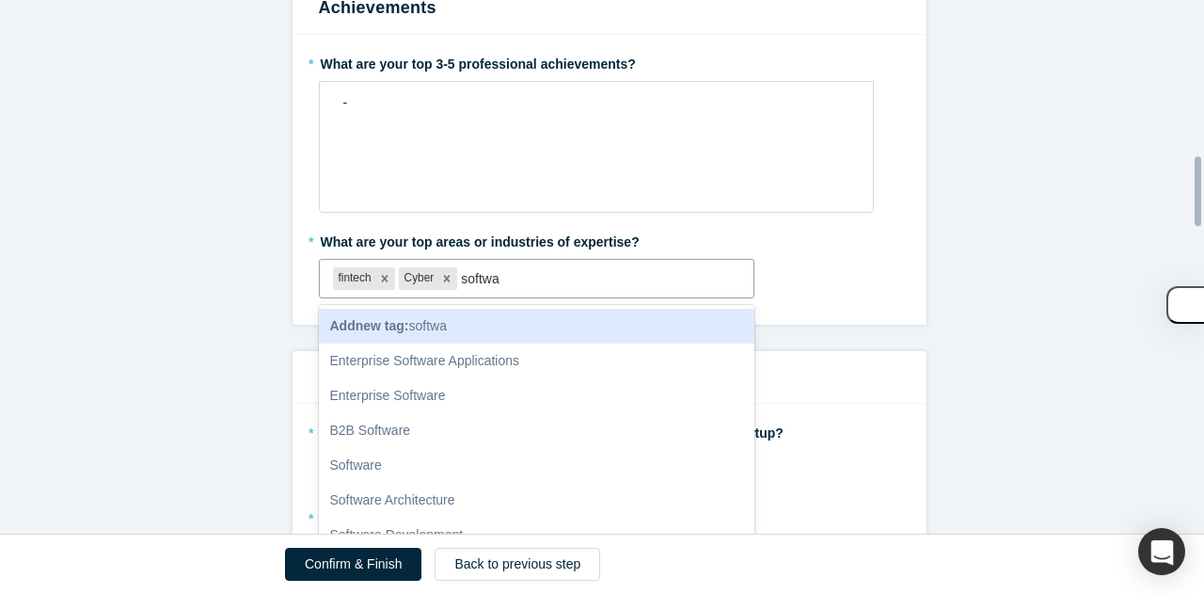
scroll to position [1187, 0]
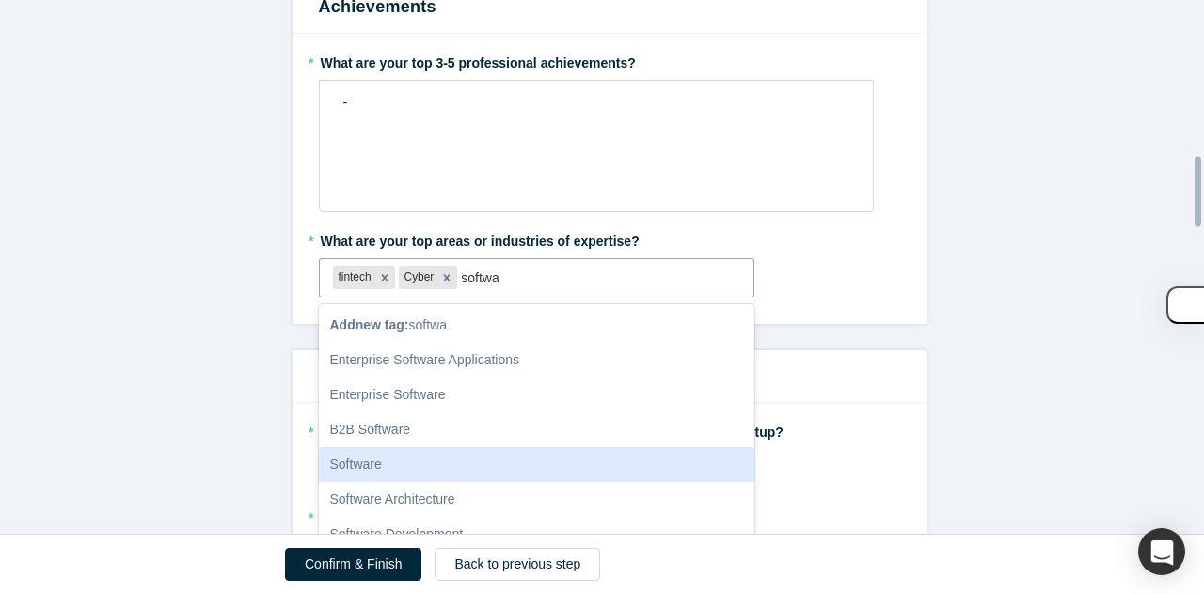
click at [410, 451] on div "Software" at bounding box center [537, 464] width 436 height 35
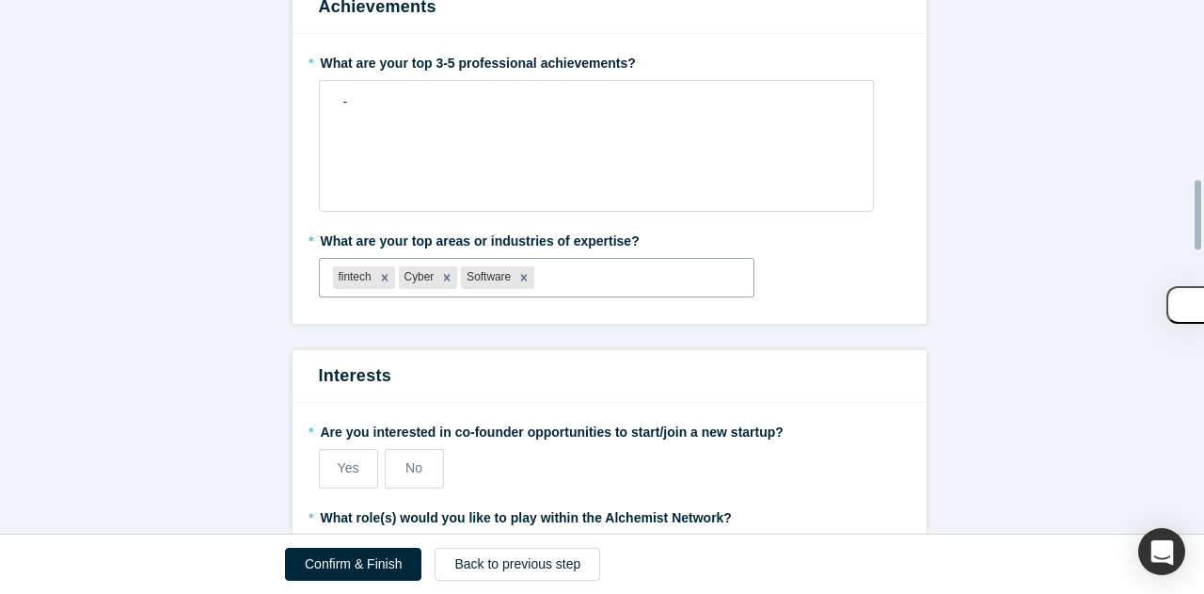
scroll to position [1379, 0]
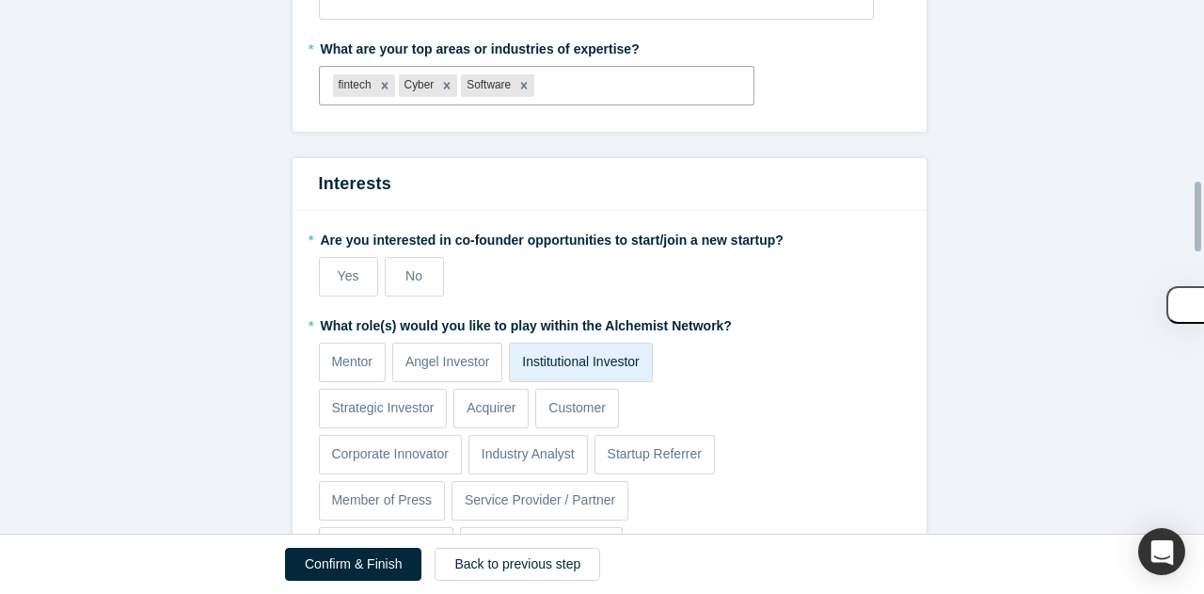
click at [566, 237] on label "* Are you interested in co-founder opportunities to start/join a new startup?" at bounding box center [609, 237] width 581 height 26
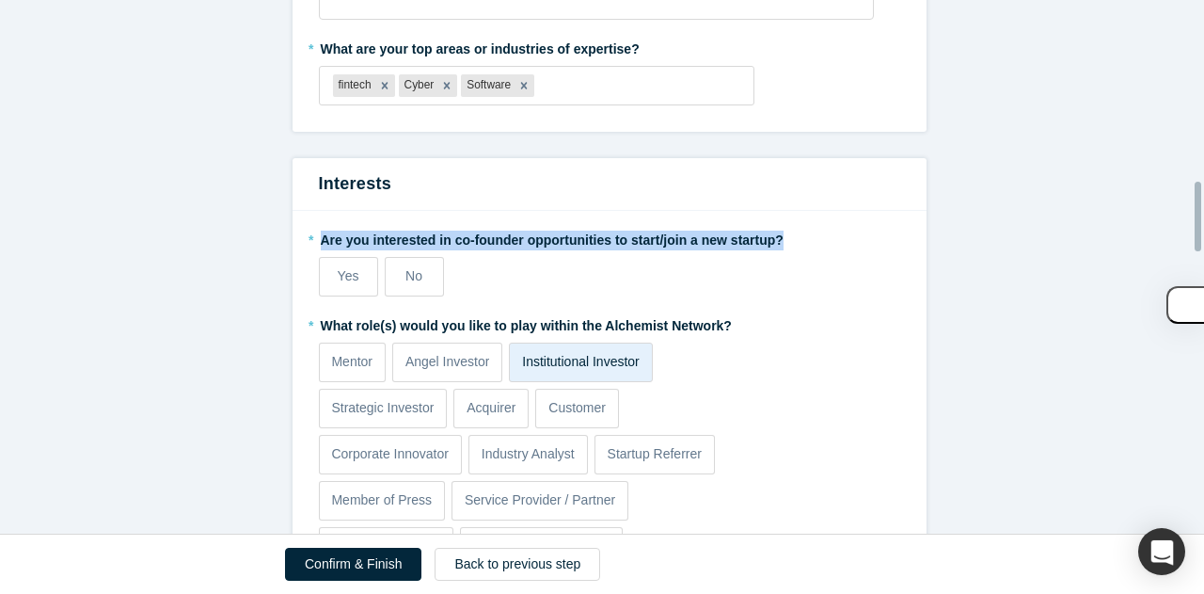
click at [566, 237] on label "* Are you interested in co-founder opportunities to start/join a new startup?" at bounding box center [609, 237] width 581 height 26
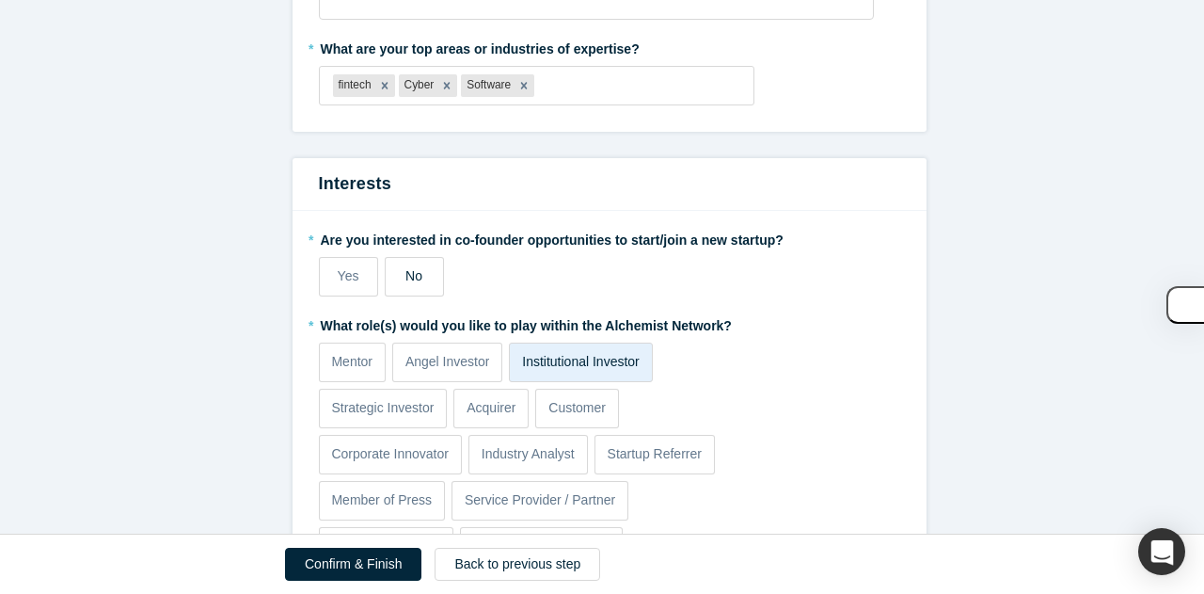
click at [405, 283] on div "No" at bounding box center [413, 276] width 17 height 20
click at [0, 0] on input "No" at bounding box center [0, 0] width 0 height 0
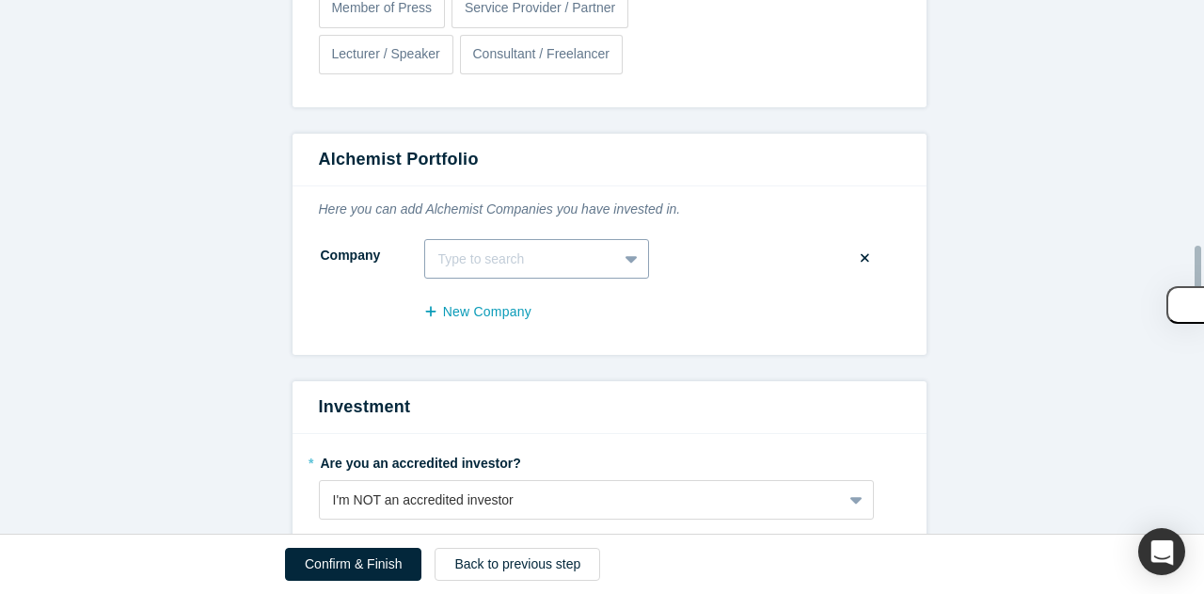
scroll to position [1910, 0]
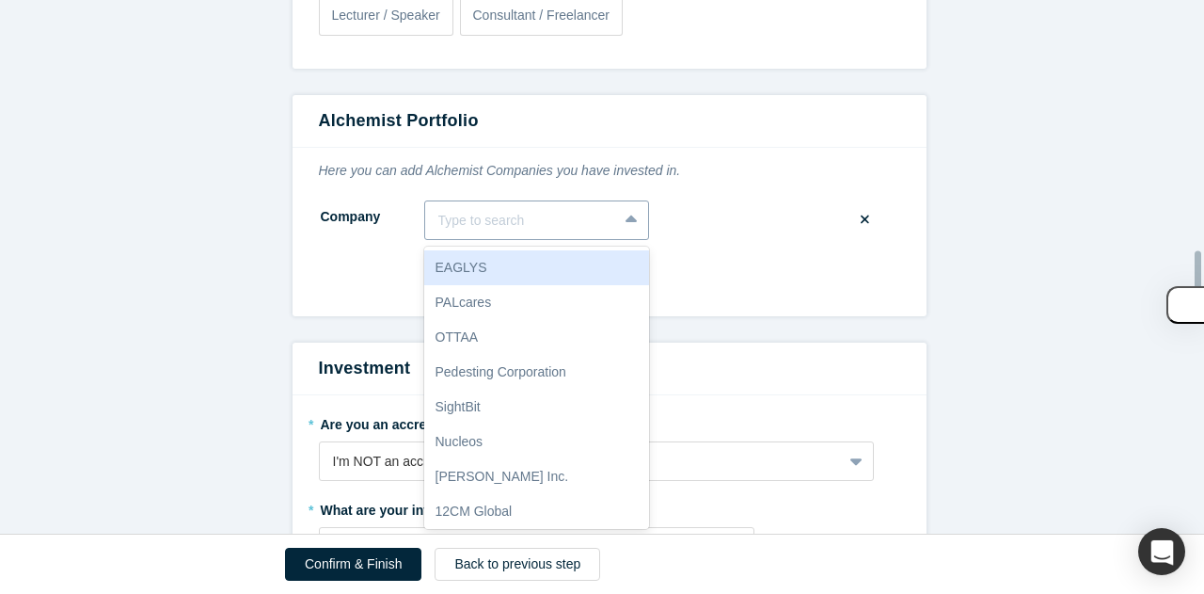
click at [503, 240] on div "10 results available. Use Up and Down to choose options, press Enter to select …" at bounding box center [536, 220] width 225 height 40
click at [427, 185] on div "Here you can add Alchemist Companies you have invested in. Company 10 results a…" at bounding box center [610, 232] width 634 height 168
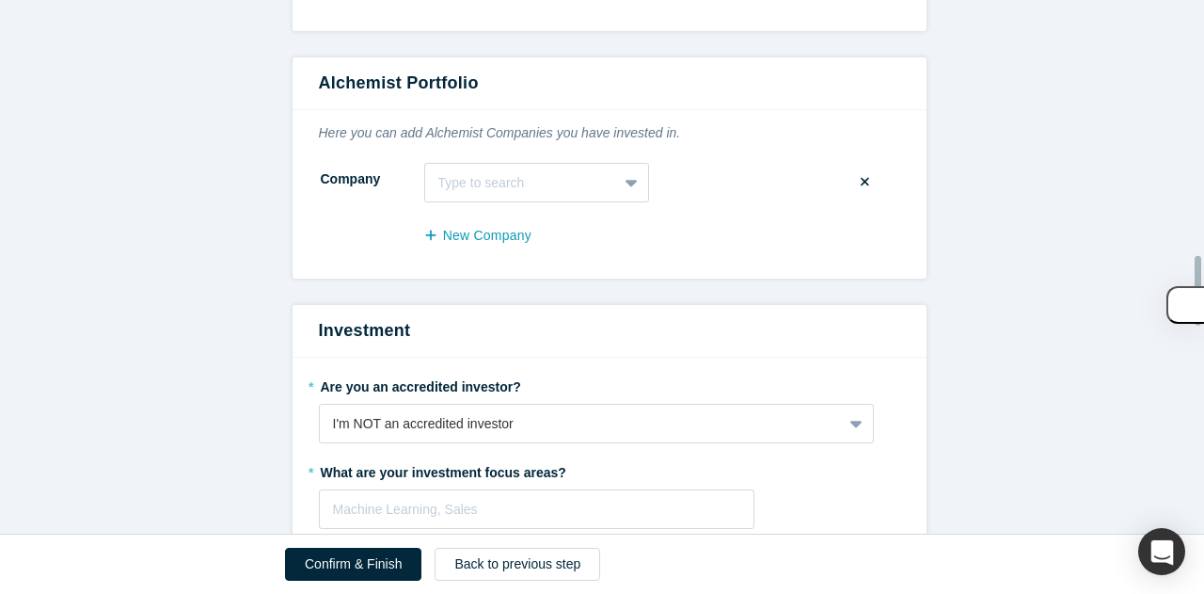
scroll to position [1948, 0]
click at [865, 182] on label at bounding box center [865, 181] width 24 height 26
click at [0, 0] on input "checkbox" at bounding box center [0, 0] width 0 height 0
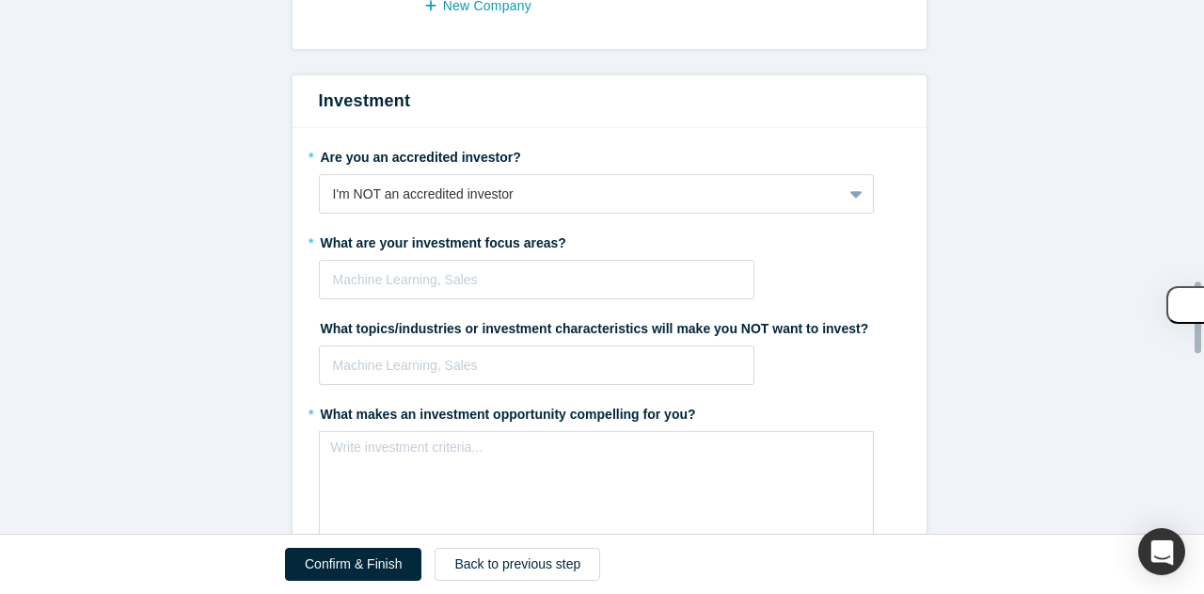
scroll to position [2119, 0]
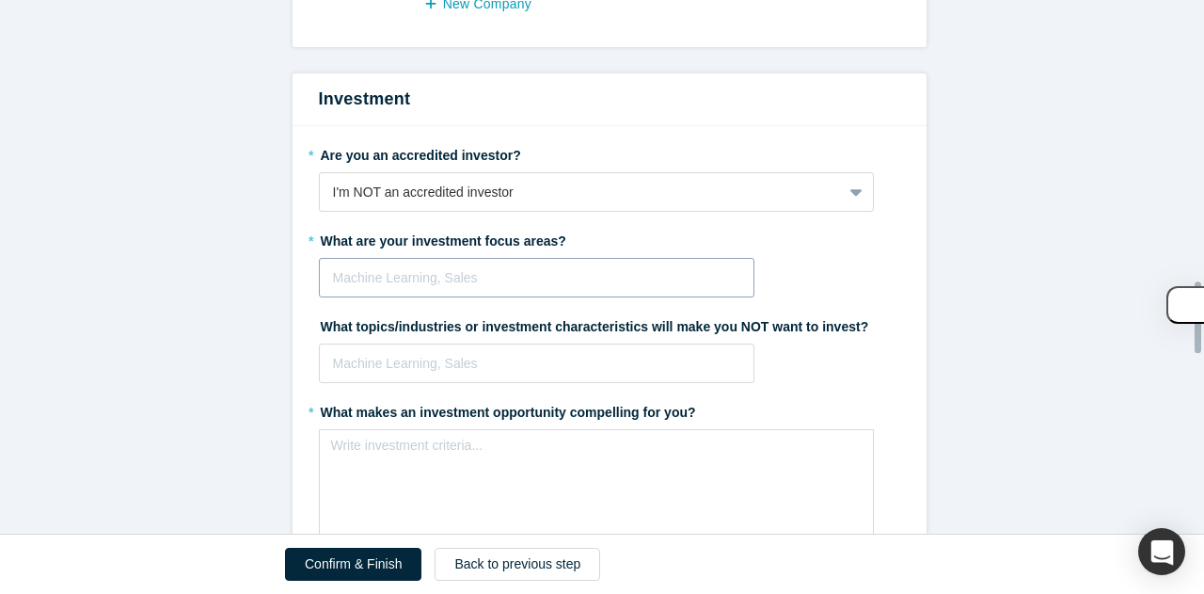
click at [436, 272] on div at bounding box center [537, 278] width 408 height 24
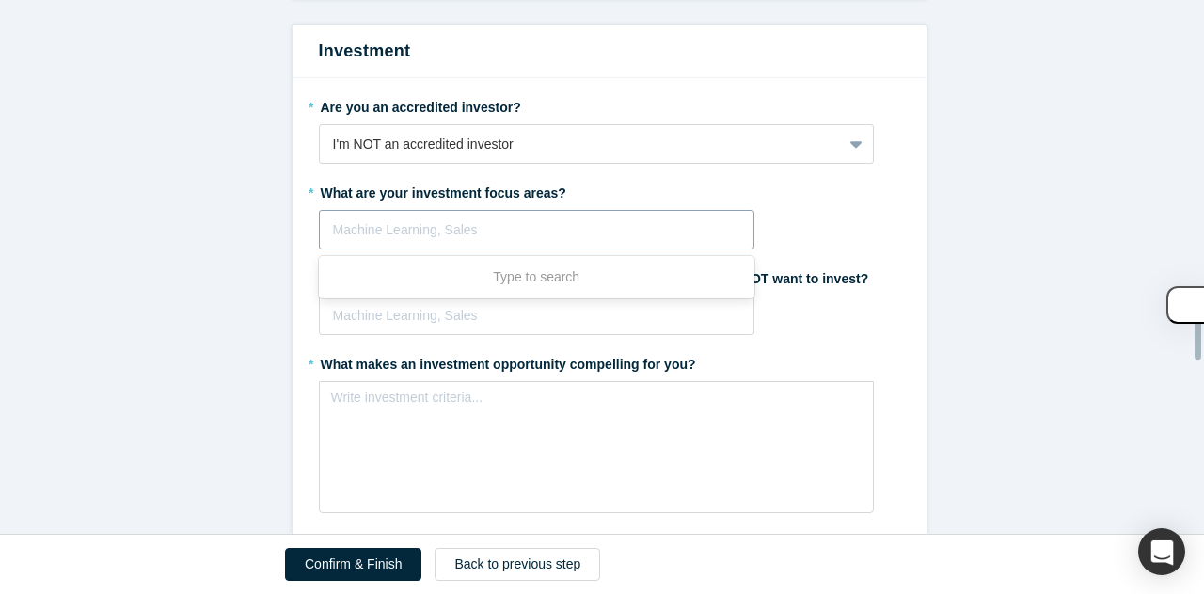
scroll to position [2168, 0]
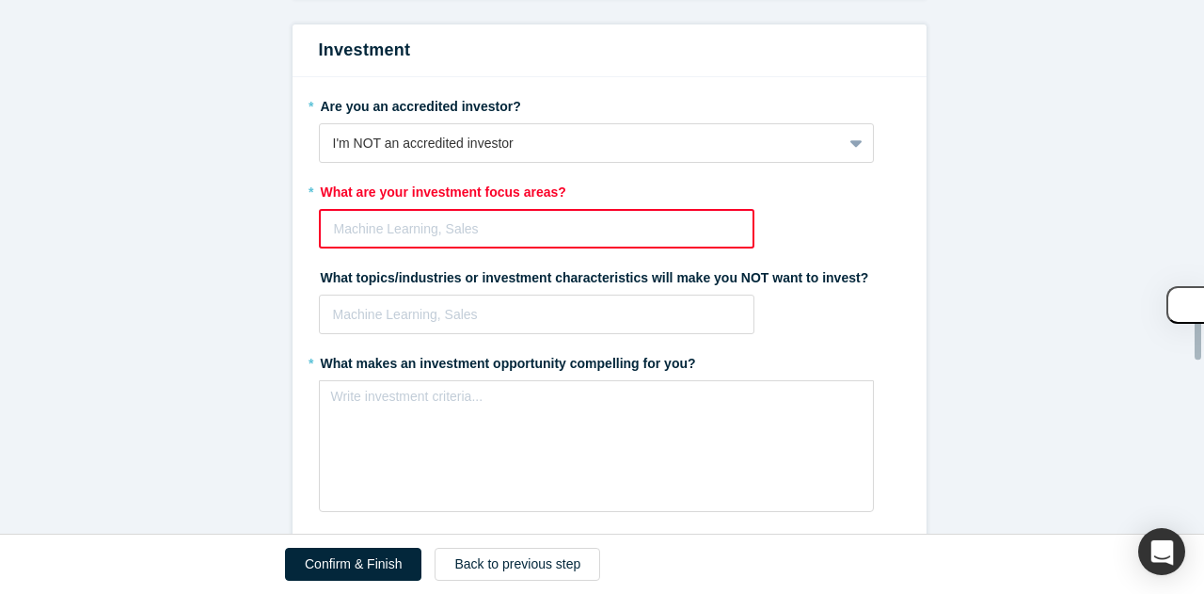
click at [365, 227] on div at bounding box center [537, 229] width 406 height 24
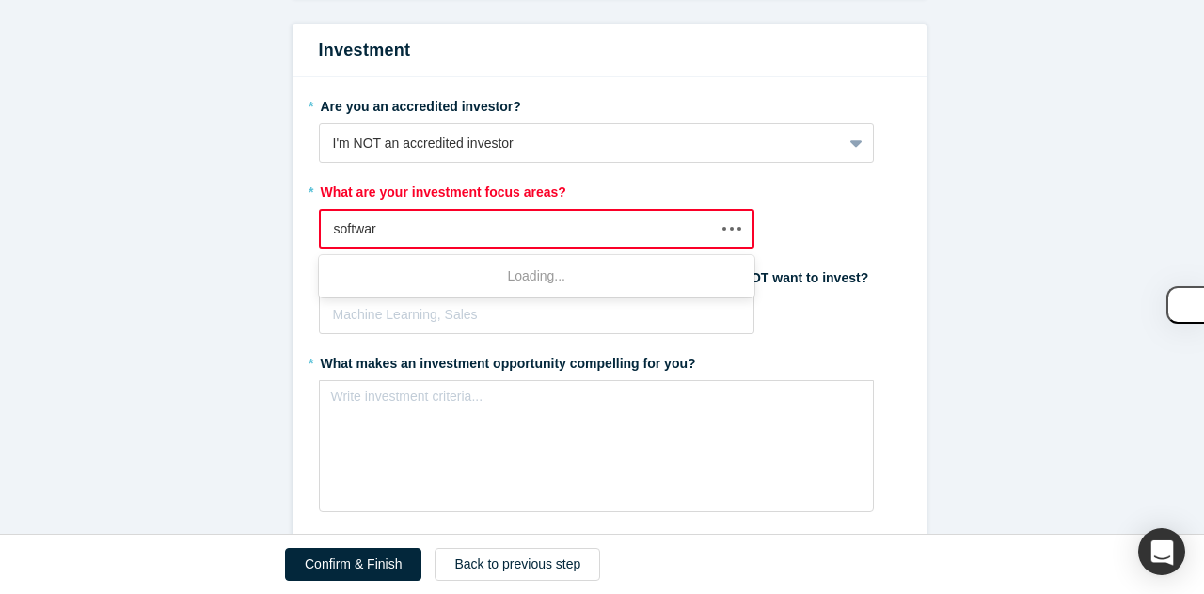
type input "software"
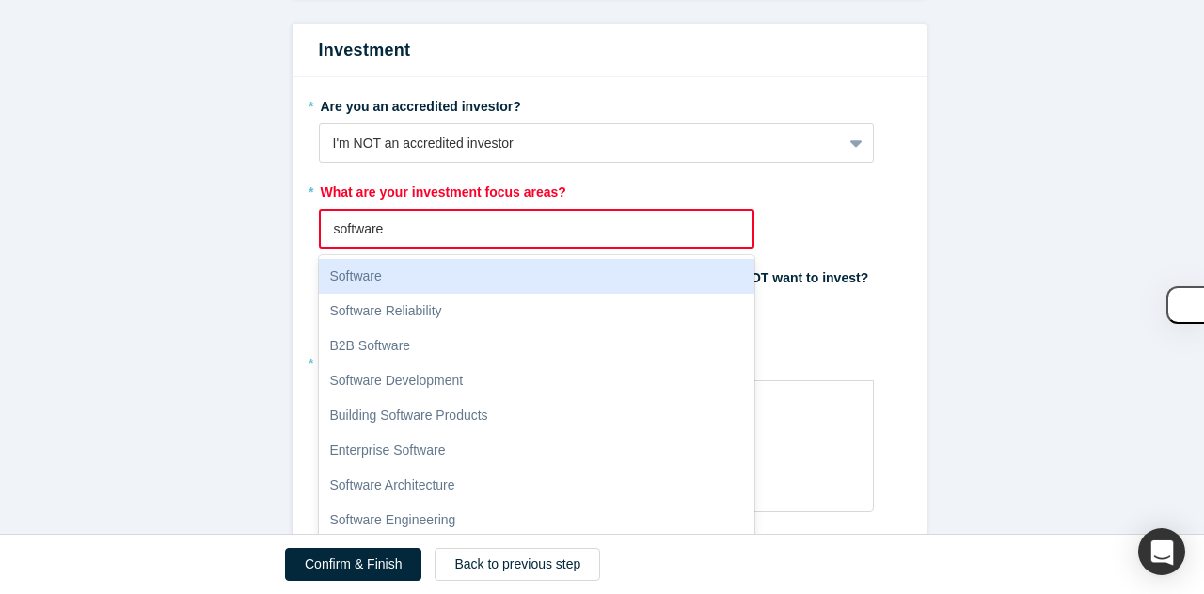
click at [399, 274] on div "Software" at bounding box center [537, 276] width 436 height 35
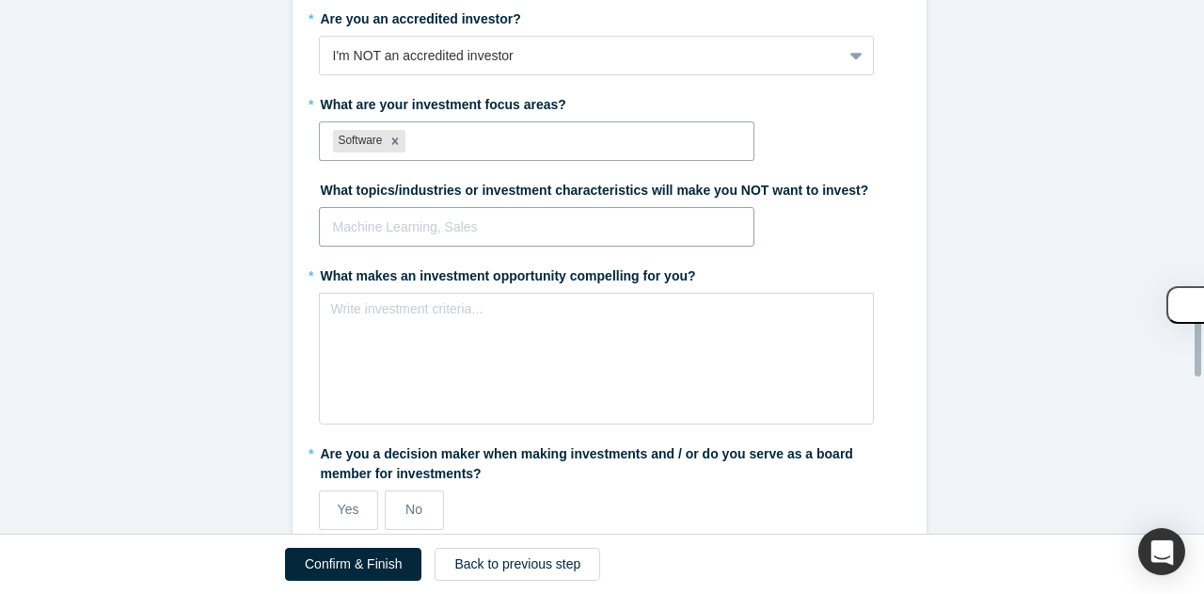
scroll to position [2329, 0]
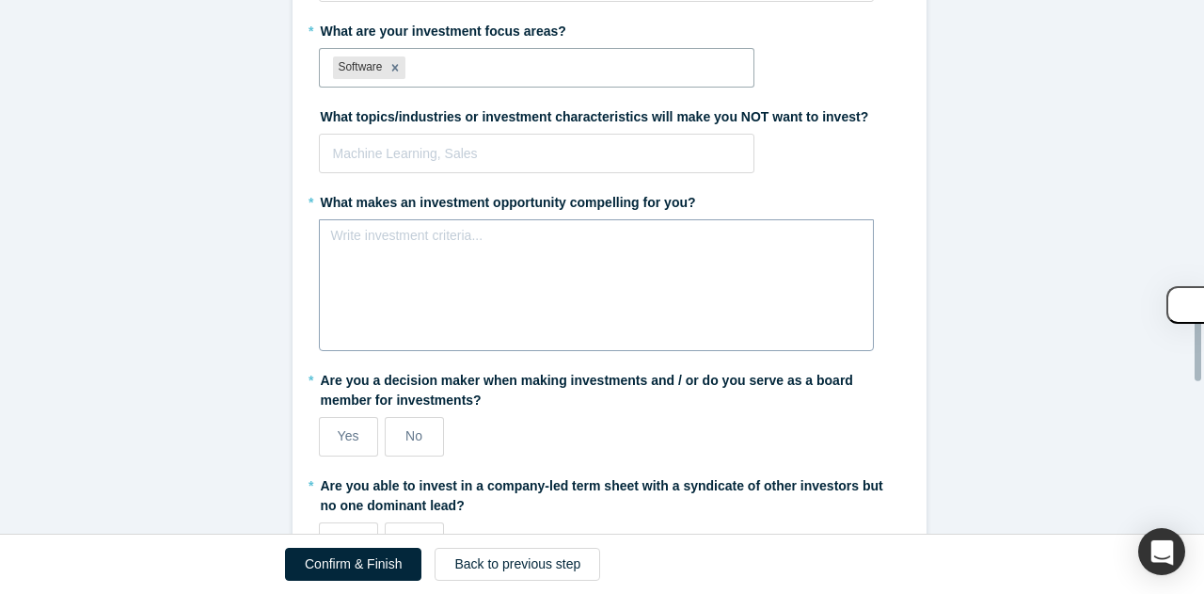
click at [406, 239] on div "rdw-editor" at bounding box center [596, 241] width 507 height 20
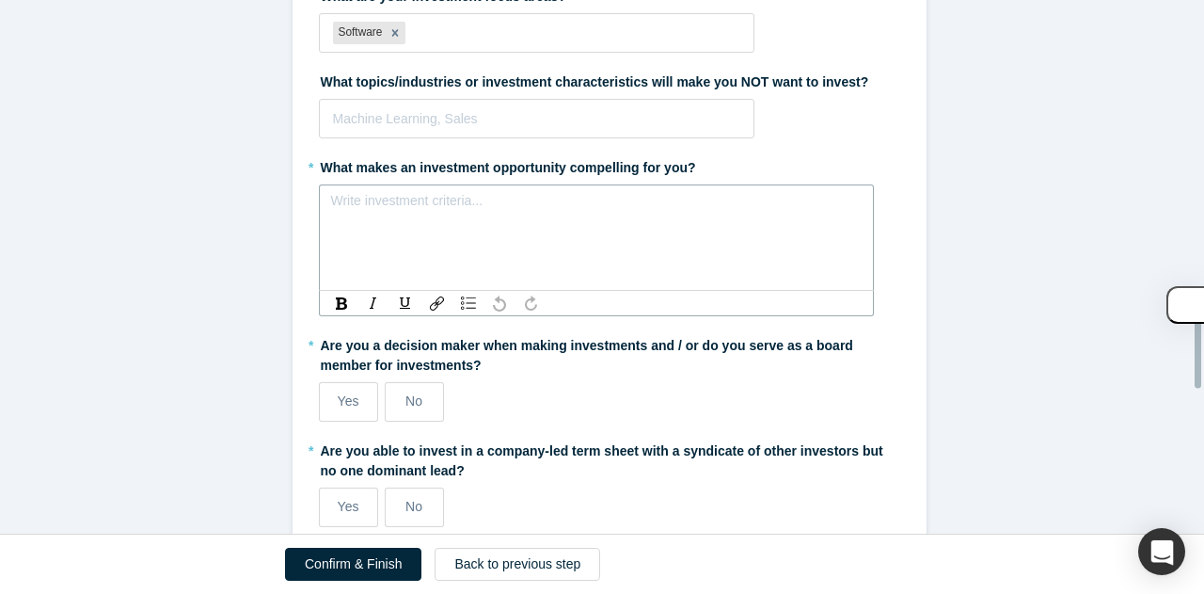
scroll to position [2386, 0]
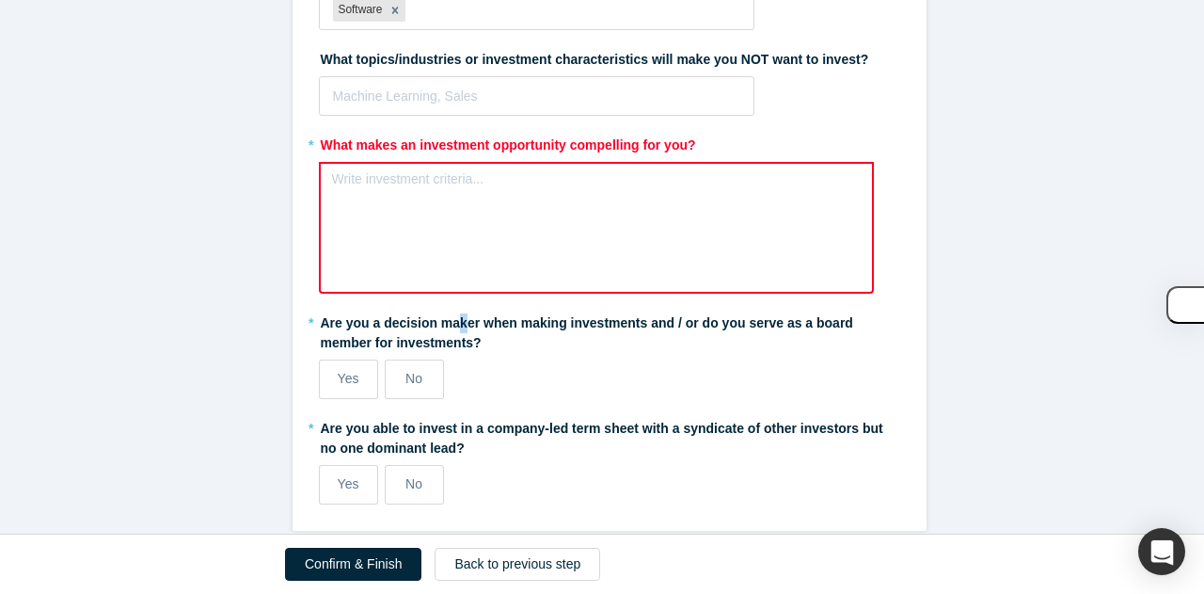
click at [453, 309] on label "* Are you a decision maker when making investments and / or do you serve as a b…" at bounding box center [609, 330] width 581 height 46
drag, startPoint x: 547, startPoint y: 319, endPoint x: 610, endPoint y: 319, distance: 63.0
click at [610, 319] on label "* Are you a decision maker when making investments and / or do you serve as a b…" at bounding box center [609, 330] width 581 height 46
click at [484, 326] on label "* Are you a decision maker when making investments and / or do you serve as a b…" at bounding box center [609, 330] width 581 height 46
drag, startPoint x: 439, startPoint y: 324, endPoint x: 404, endPoint y: 326, distance: 34.9
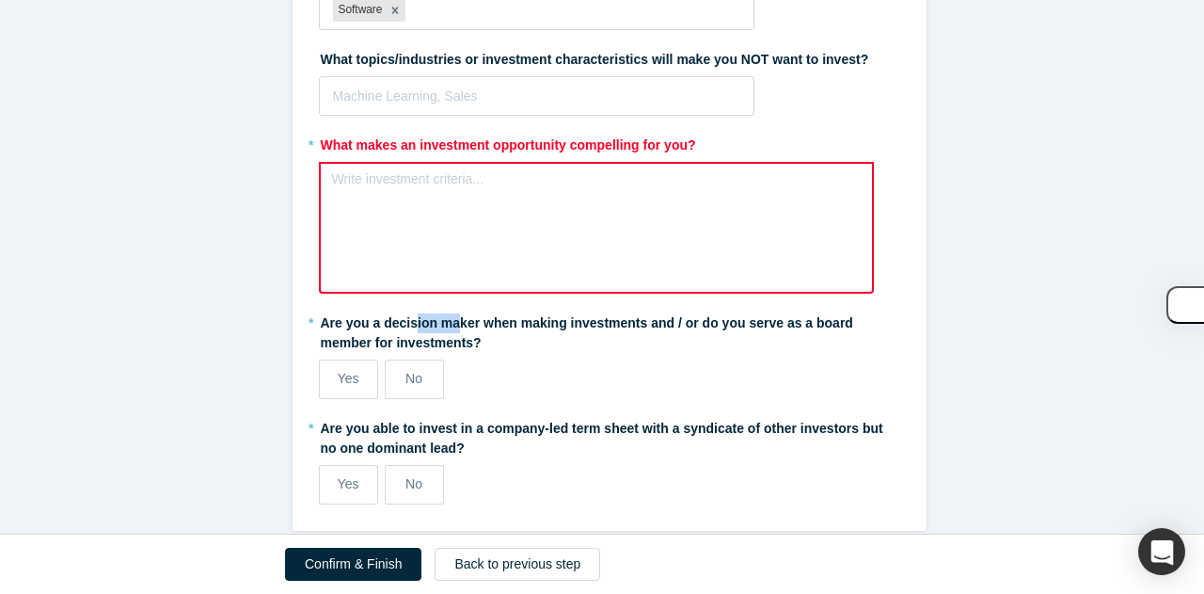
click at [404, 326] on label "* Are you a decision maker when making investments and / or do you serve as a b…" at bounding box center [609, 330] width 581 height 46
click at [433, 368] on label "No" at bounding box center [414, 379] width 59 height 40
click at [0, 0] on input "No" at bounding box center [0, 0] width 0 height 0
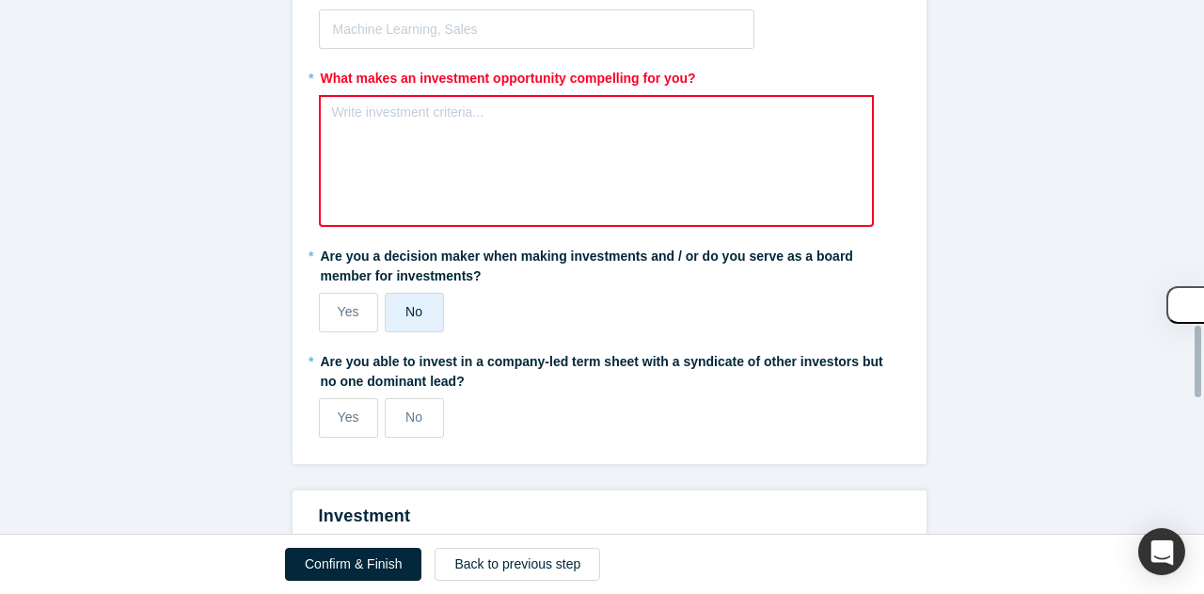
scroll to position [2456, 0]
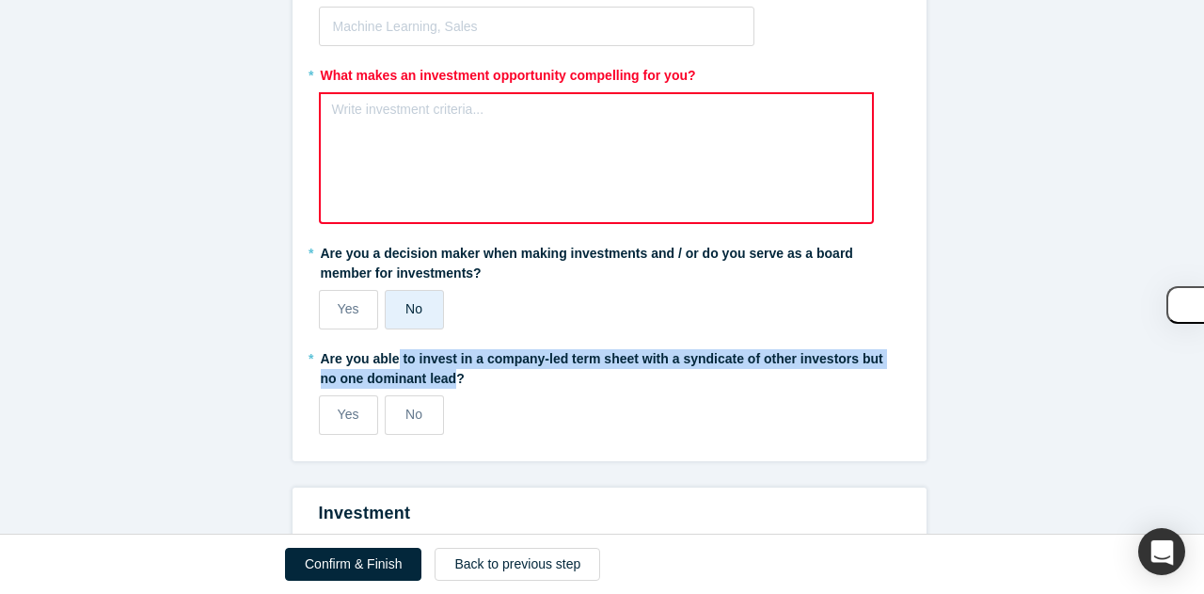
drag, startPoint x: 388, startPoint y: 363, endPoint x: 425, endPoint y: 378, distance: 40.5
click at [425, 378] on label "* Are you able to invest in a company-led term sheet with a syndicate of other …" at bounding box center [609, 365] width 581 height 46
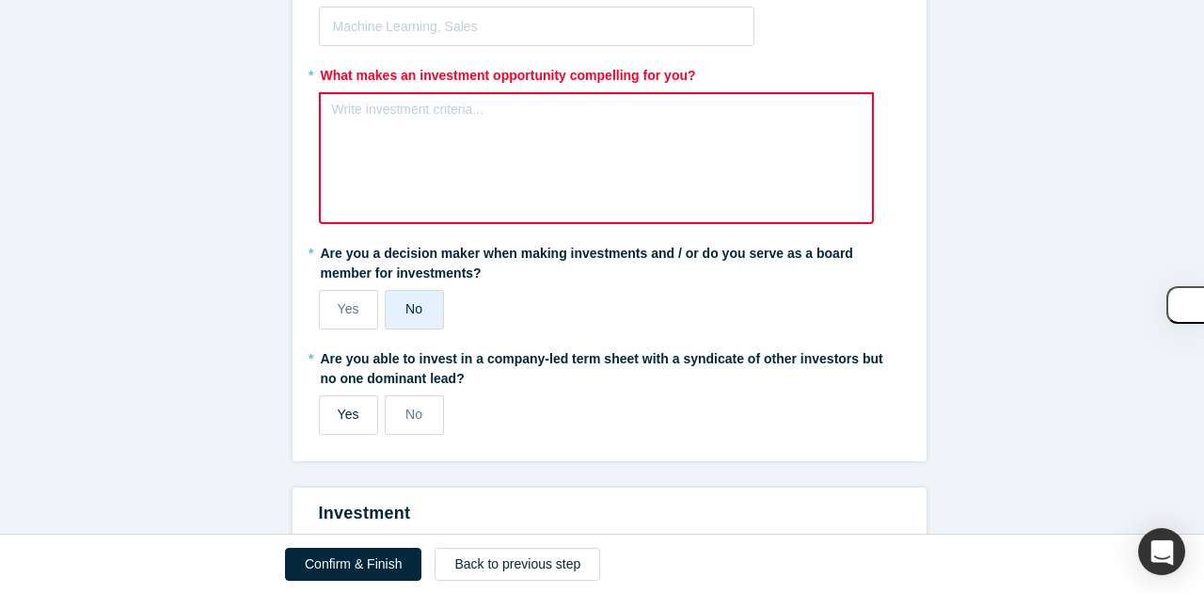
click at [359, 400] on label "Yes" at bounding box center [348, 415] width 59 height 40
click at [0, 0] on input "Yes" at bounding box center [0, 0] width 0 height 0
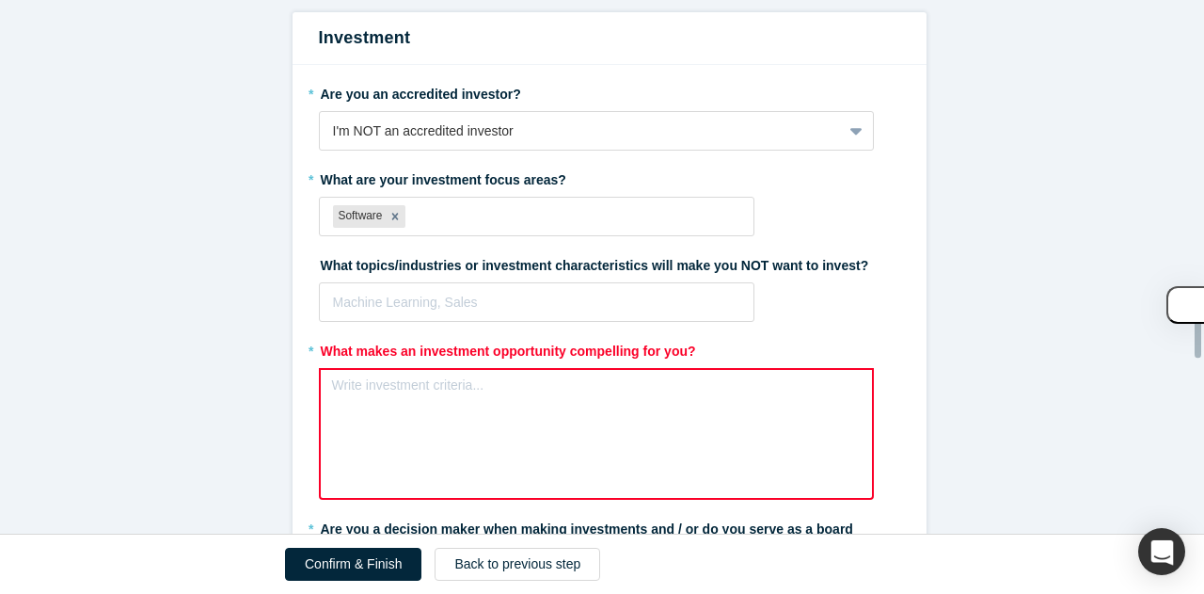
scroll to position [2152, 0]
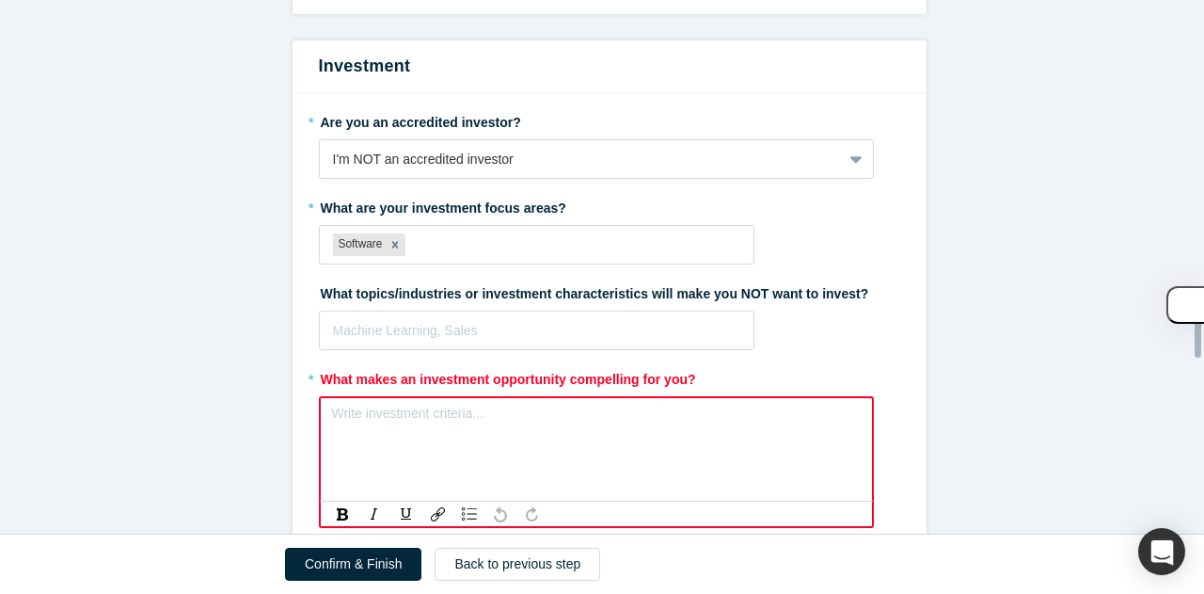
click at [425, 404] on div "rdw-editor" at bounding box center [597, 419] width 528 height 31
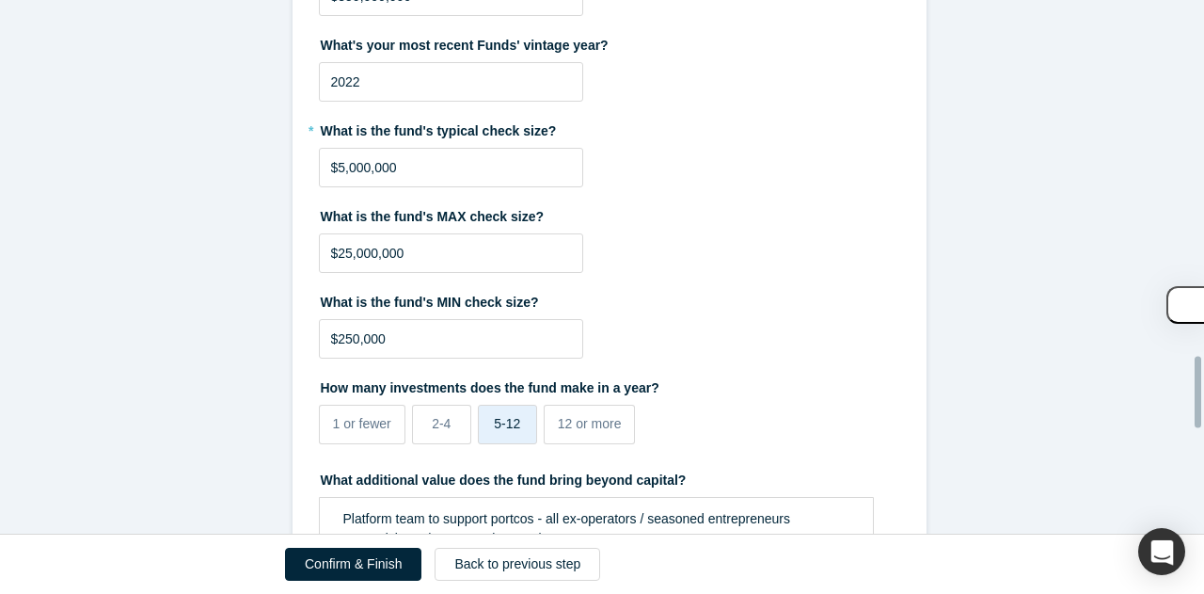
scroll to position [3479, 0]
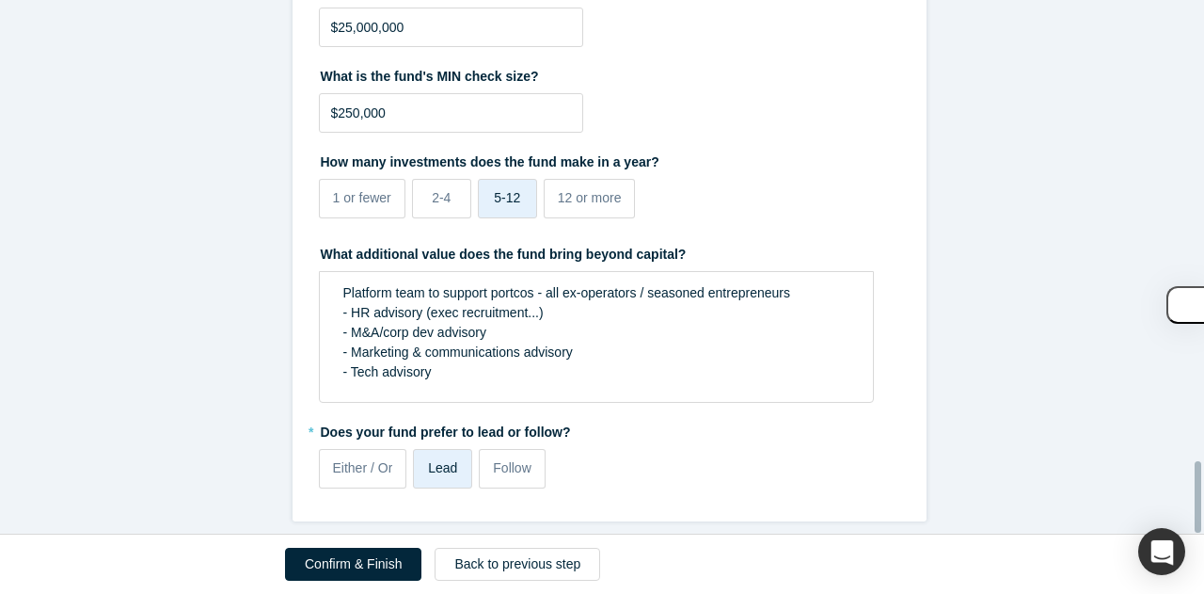
click at [351, 571] on button "Confirm & Finish" at bounding box center [353, 563] width 136 height 33
